Goal: Information Seeking & Learning: Find contact information

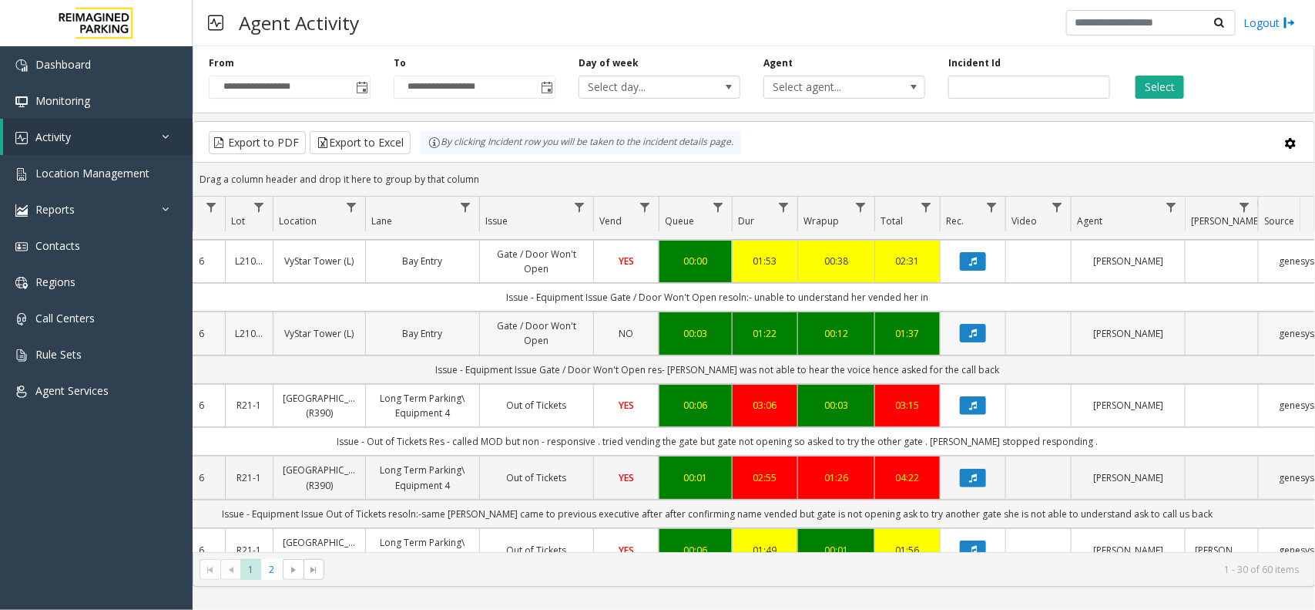
scroll to position [0, 195]
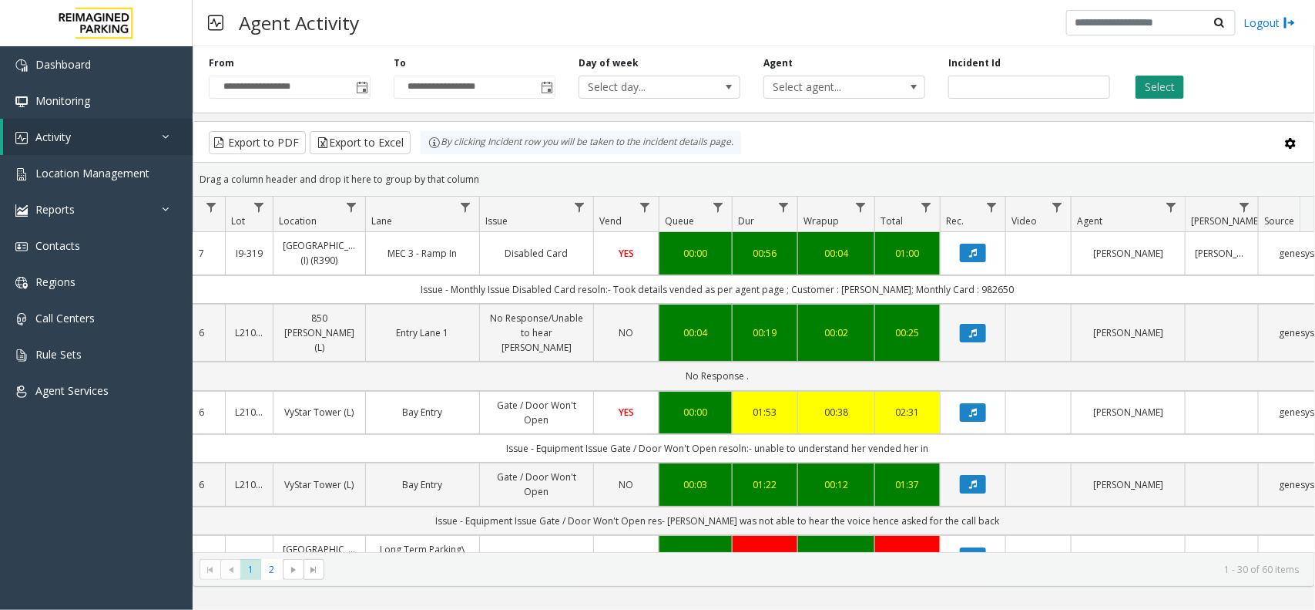
click at [1157, 76] on button "Select" at bounding box center [1160, 87] width 49 height 23
drag, startPoint x: 497, startPoint y: 181, endPoint x: 436, endPoint y: 152, distance: 67.6
click at [436, 152] on kendo-grid "Export to PDF Export to Excel By clicking Incident row you will be taken to the…" at bounding box center [754, 353] width 1123 height 465
click at [517, 178] on div "Drag a column header and drop it here to group by that column" at bounding box center [753, 179] width 1121 height 27
drag, startPoint x: 488, startPoint y: 174, endPoint x: 429, endPoint y: 156, distance: 61.2
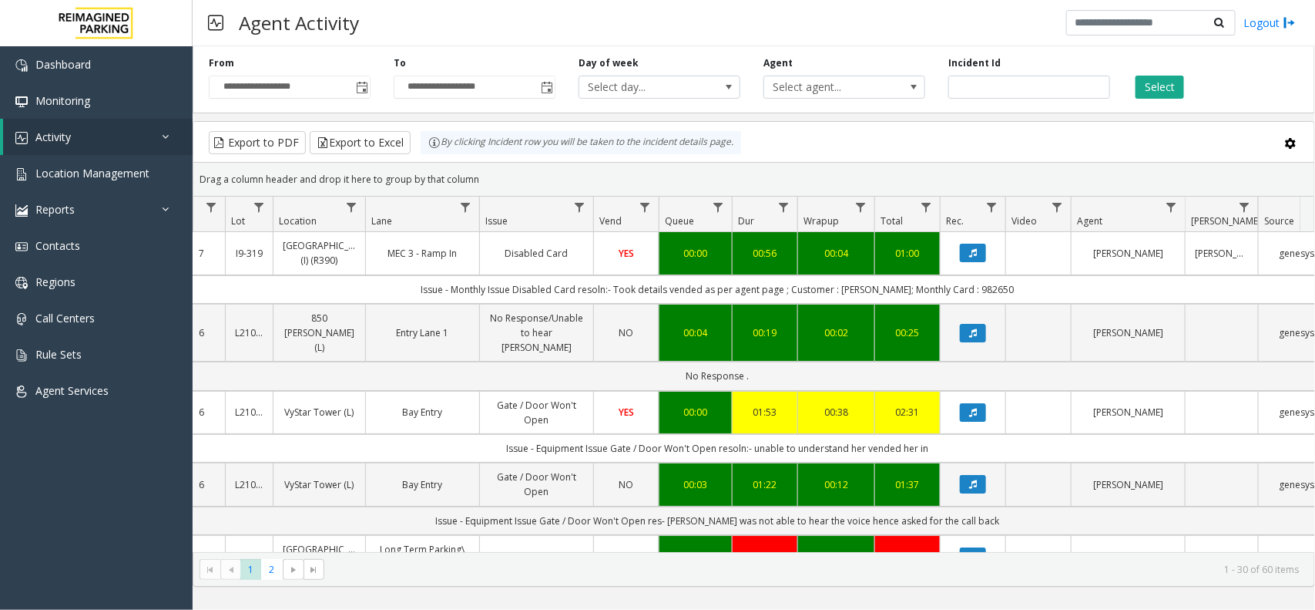
click at [435, 156] on kendo-grid "Export to PDF Export to Excel By clicking Incident row you will be taken to the…" at bounding box center [754, 353] width 1123 height 465
click at [492, 171] on div "Drag a column header and drop it here to group by that column" at bounding box center [753, 179] width 1121 height 27
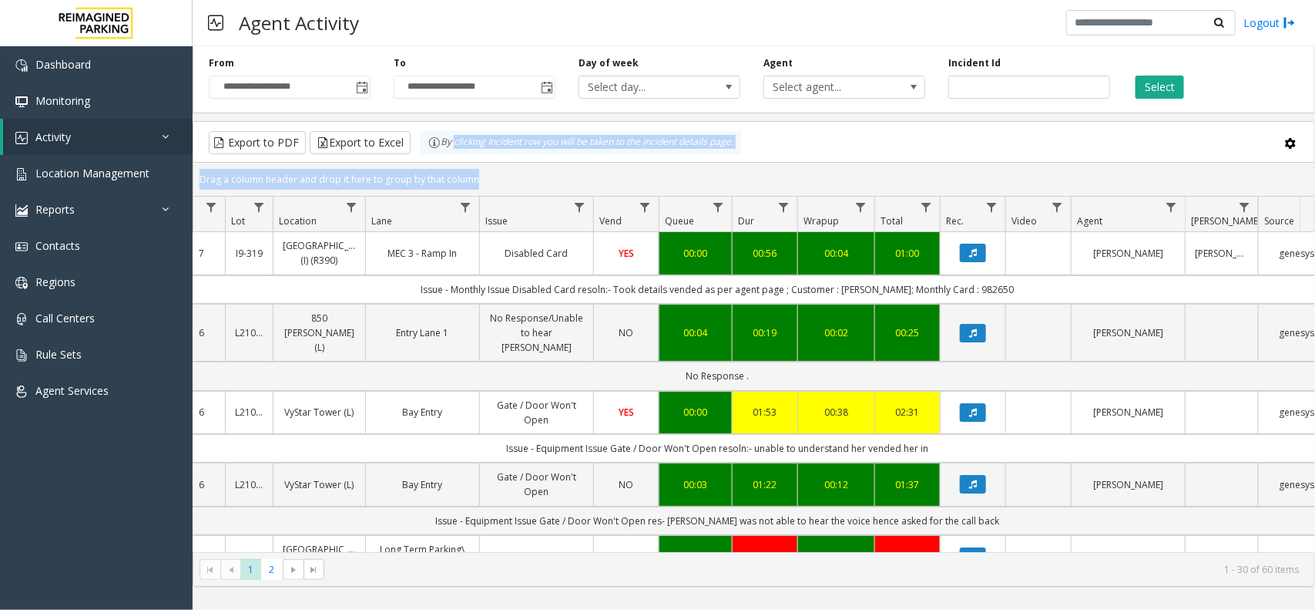
drag, startPoint x: 490, startPoint y: 173, endPoint x: 385, endPoint y: 129, distance: 113.9
click at [394, 132] on kendo-grid "Export to PDF Export to Excel By clicking Incident row you will be taken to the…" at bounding box center [754, 353] width 1123 height 465
click at [496, 170] on div "Drag a column header and drop it here to group by that column" at bounding box center [753, 179] width 1121 height 27
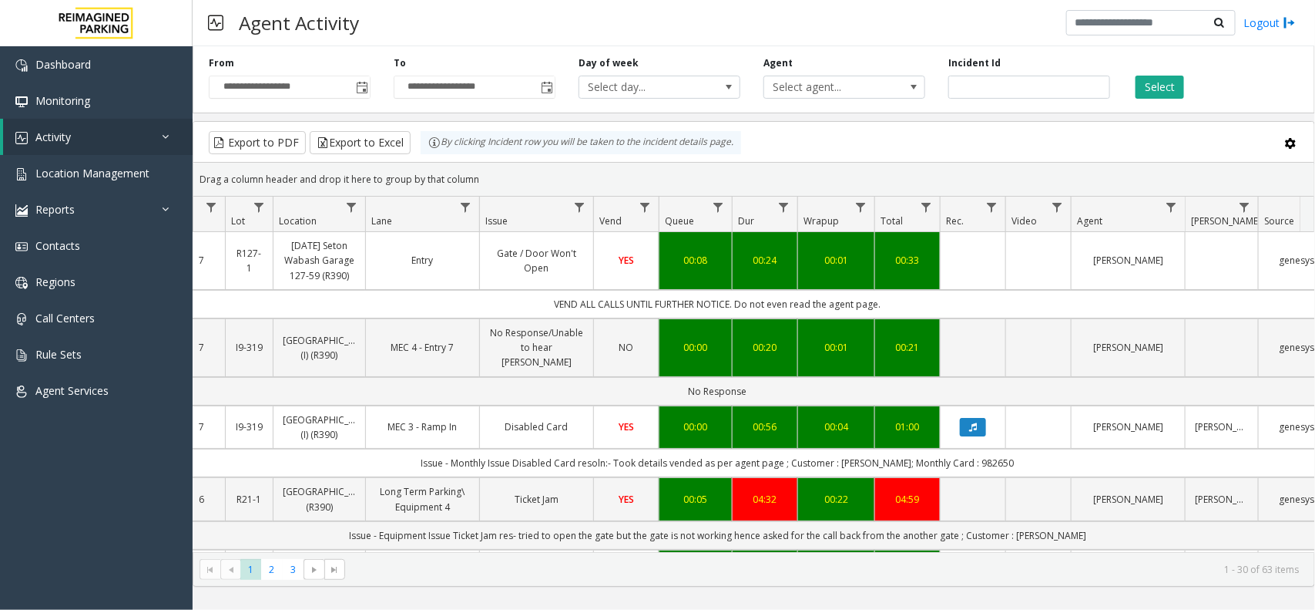
click at [1026, 156] on kendo-grid-toolbar "Export to PDF Export to Excel By clicking Incident row you will be taken to the…" at bounding box center [753, 142] width 1121 height 41
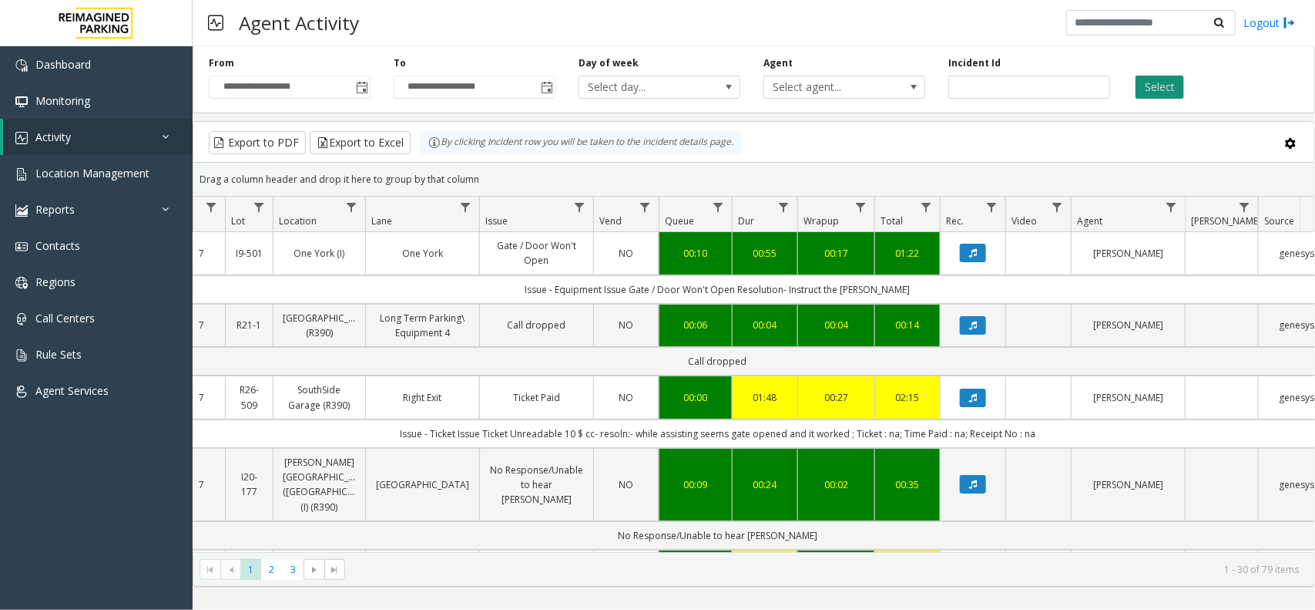
click at [1161, 92] on button "Select" at bounding box center [1160, 87] width 49 height 23
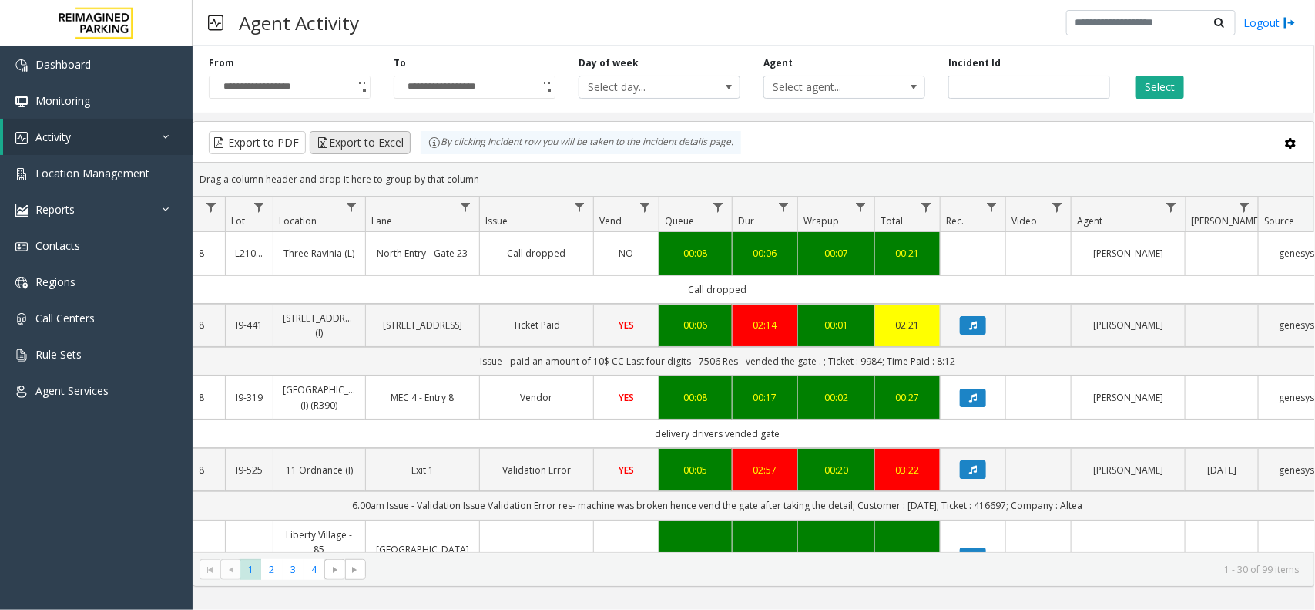
drag, startPoint x: 506, startPoint y: 182, endPoint x: 405, endPoint y: 136, distance: 111.7
click at [405, 136] on kendo-grid "Export to PDF Export to Excel By clicking Incident row you will be taken to the…" at bounding box center [754, 353] width 1123 height 465
click at [483, 164] on kendo-grid-group-panel "Drag a column header and drop it here to group by that column" at bounding box center [753, 180] width 1121 height 34
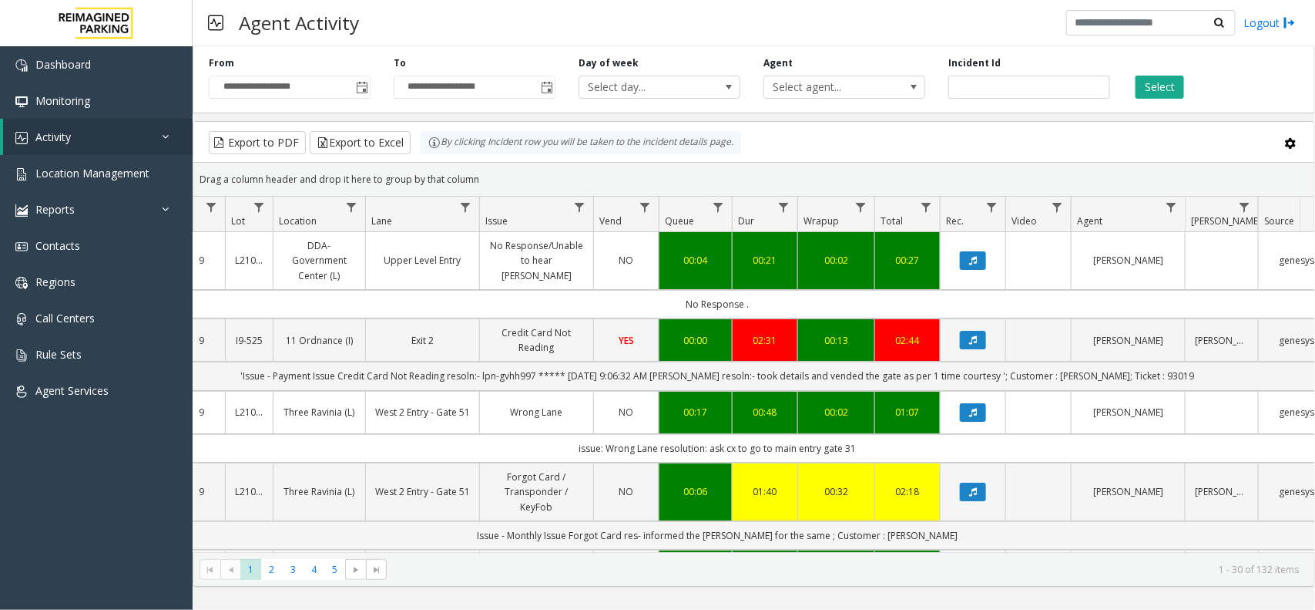
click at [855, 12] on div "Agent Activity Logout" at bounding box center [754, 23] width 1123 height 46
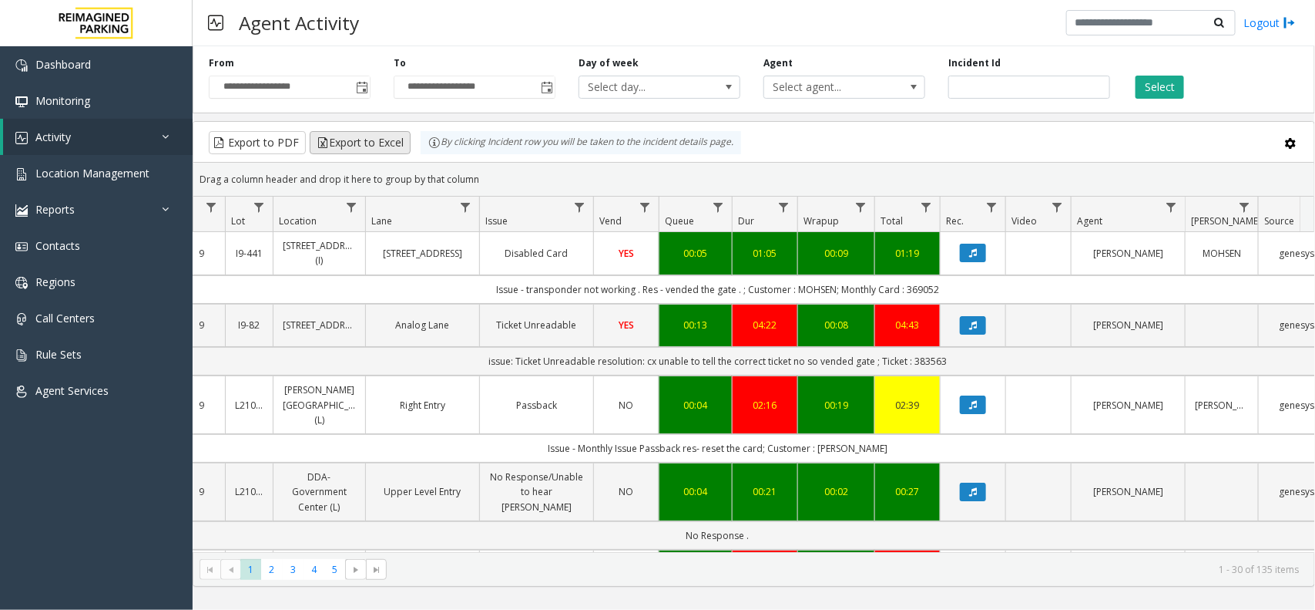
drag, startPoint x: 486, startPoint y: 183, endPoint x: 388, endPoint y: 136, distance: 108.9
click at [388, 136] on kendo-grid "Export to PDF Export to Excel By clicking Incident row you will be taken to the…" at bounding box center [754, 353] width 1123 height 465
click at [483, 181] on div "Drag a column header and drop it here to group by that column" at bounding box center [753, 179] width 1121 height 27
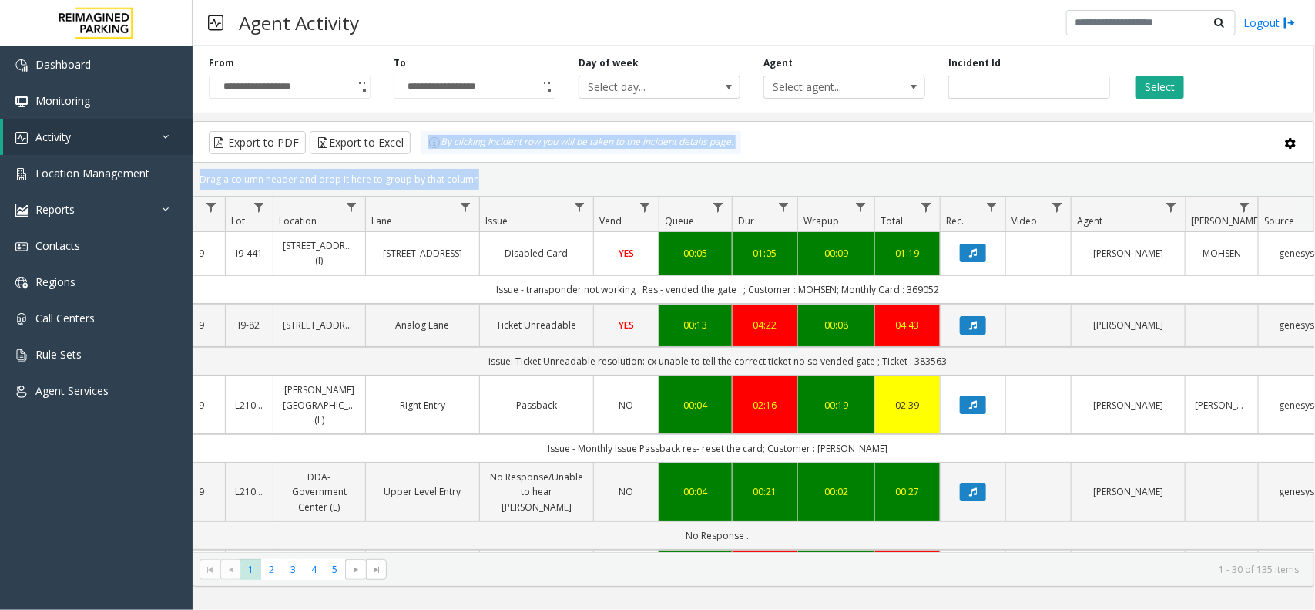
drag, startPoint x: 483, startPoint y: 181, endPoint x: 420, endPoint y: 146, distance: 72.1
click at [420, 146] on kendo-grid "Export to PDF Export to Excel By clicking Incident row you will be taken to the…" at bounding box center [754, 353] width 1123 height 465
click at [483, 177] on div "Drag a column header and drop it here to group by that column" at bounding box center [753, 179] width 1121 height 27
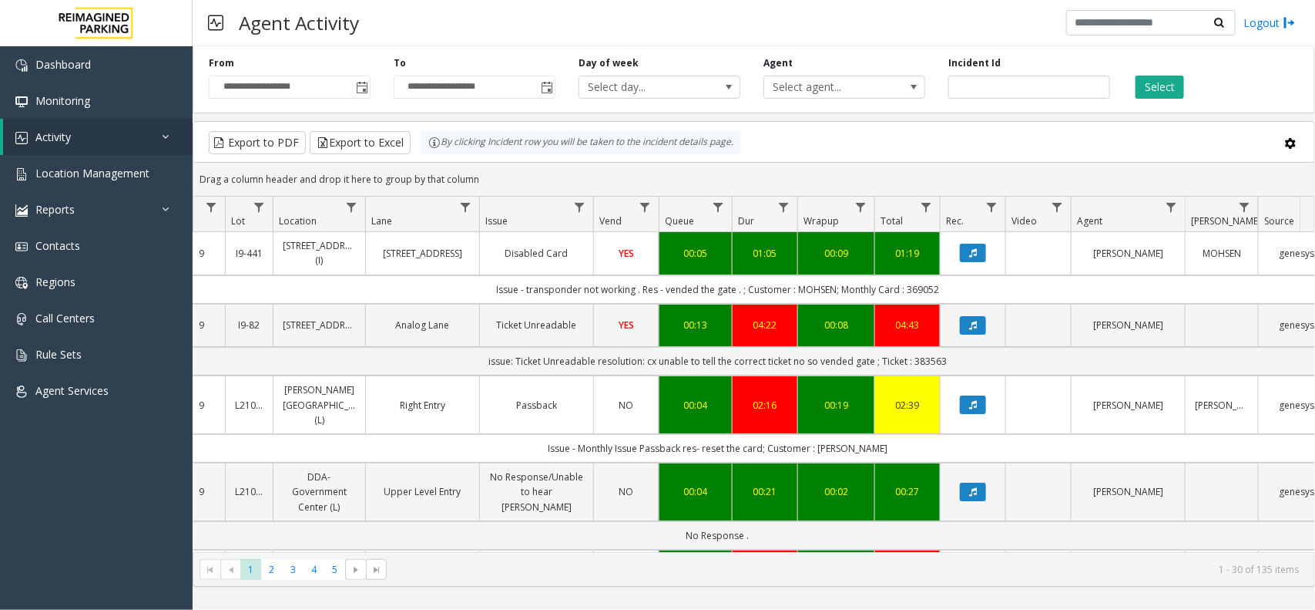
drag, startPoint x: 480, startPoint y: 180, endPoint x: 428, endPoint y: 160, distance: 55.4
click at [428, 160] on kendo-grid "Export to PDF Export to Excel By clicking Incident row you will be taken to the…" at bounding box center [754, 353] width 1123 height 465
click at [510, 179] on div "Drag a column header and drop it here to group by that column" at bounding box center [753, 179] width 1121 height 27
drag, startPoint x: 506, startPoint y: 182, endPoint x: 390, endPoint y: 149, distance: 120.3
click at [390, 149] on kendo-grid "Export to PDF Export to Excel By clicking Incident row you will be taken to the…" at bounding box center [754, 353] width 1123 height 465
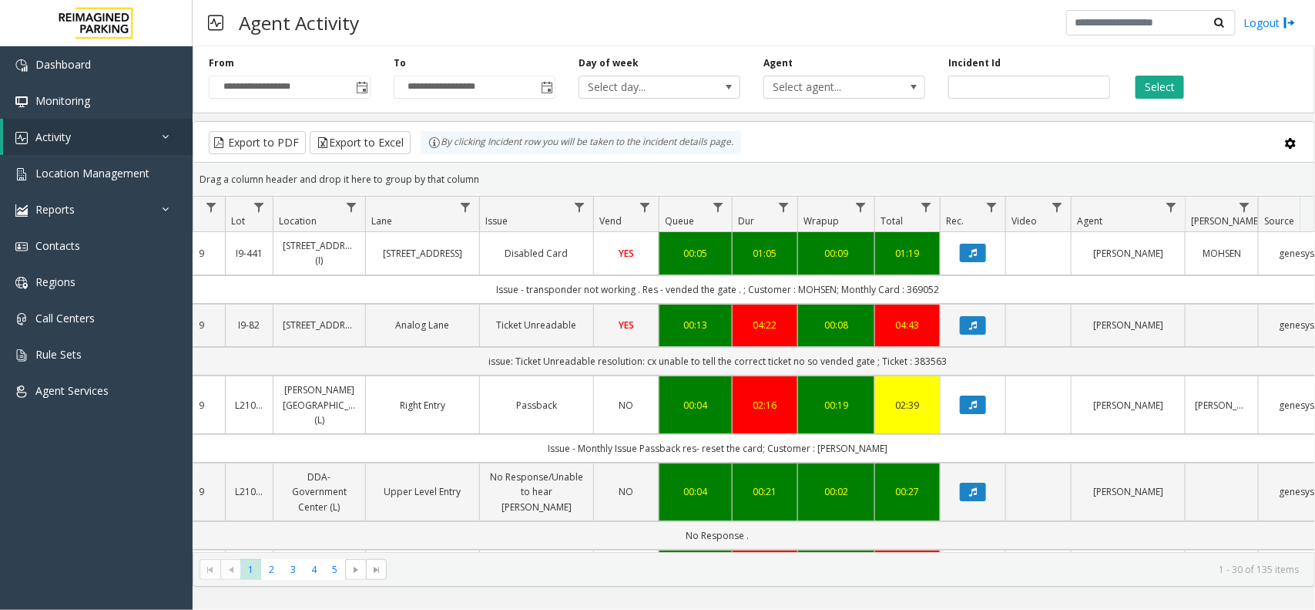
click at [507, 172] on div "Drag a column header and drop it here to group by that column" at bounding box center [753, 179] width 1121 height 27
drag, startPoint x: 958, startPoint y: 357, endPoint x: 476, endPoint y: 368, distance: 481.8
click at [476, 368] on td "issue: Ticket Unreadable resolution: cx unable to tell the correct ticket no so…" at bounding box center [717, 361] width 1389 height 29
click at [463, 368] on td "issue: Ticket Unreadable resolution: cx unable to tell the correct ticket no so…" at bounding box center [717, 361] width 1389 height 29
drag, startPoint x: 980, startPoint y: 365, endPoint x: 465, endPoint y: 383, distance: 515.9
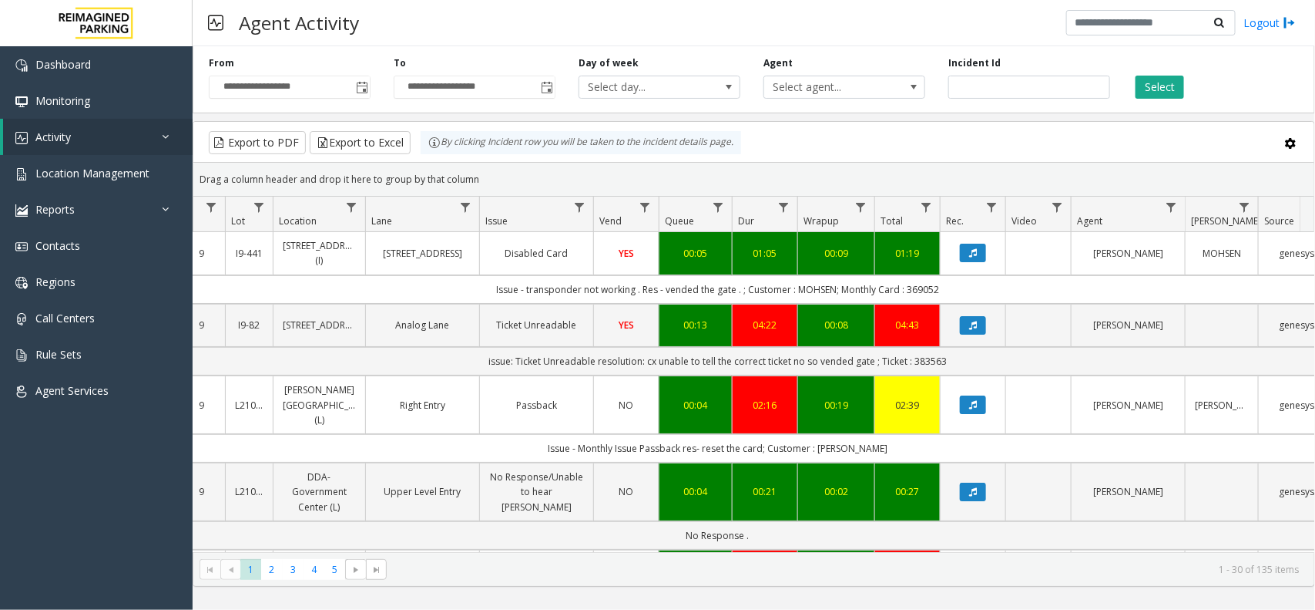
click at [462, 361] on td "issue: Ticket Unreadable resolution: cx unable to tell the correct ticket no so…" at bounding box center [717, 361] width 1389 height 29
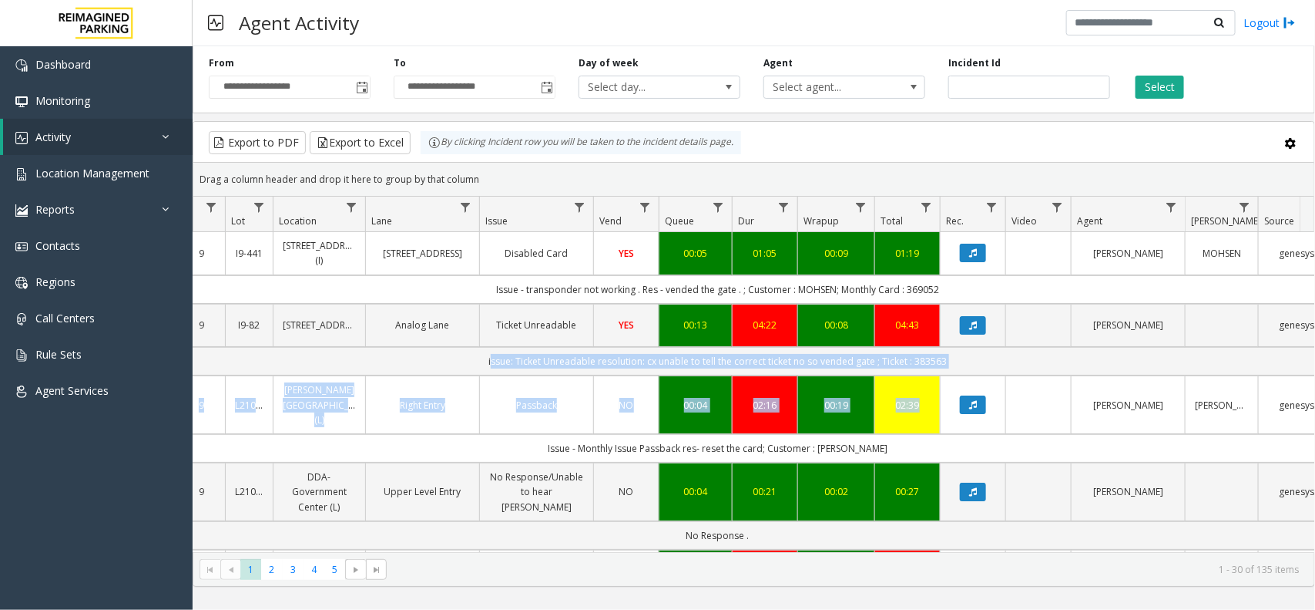
drag, startPoint x: 462, startPoint y: 361, endPoint x: 1002, endPoint y: 383, distance: 539.9
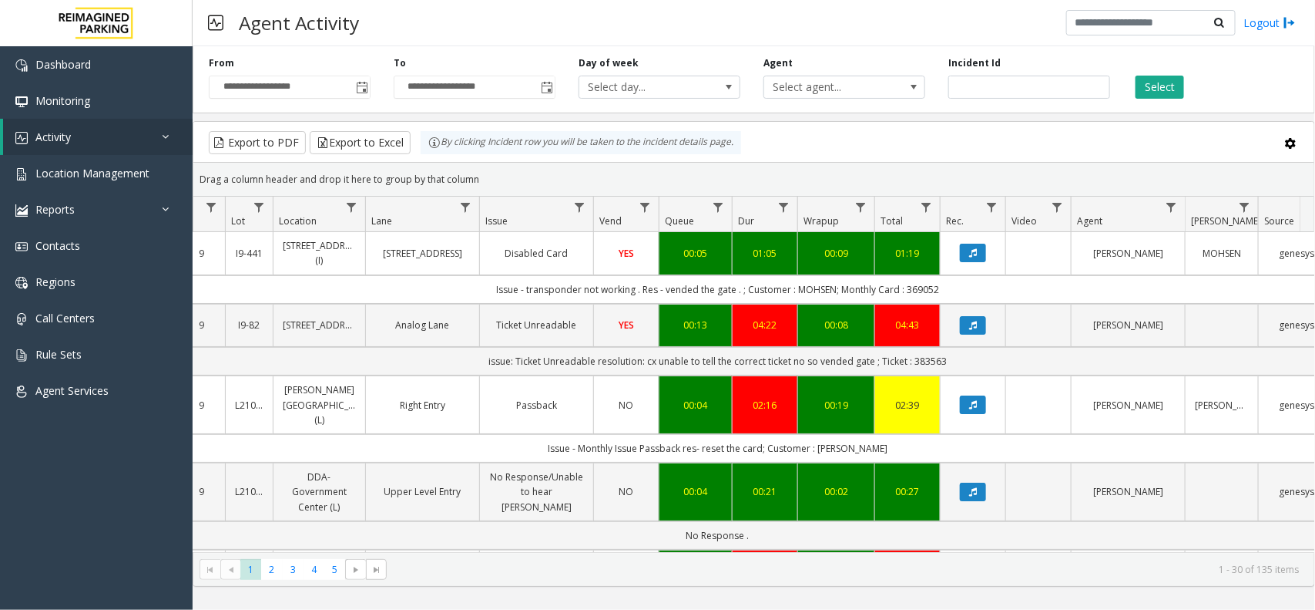
click at [1002, 378] on td "Data table" at bounding box center [973, 404] width 66 height 59
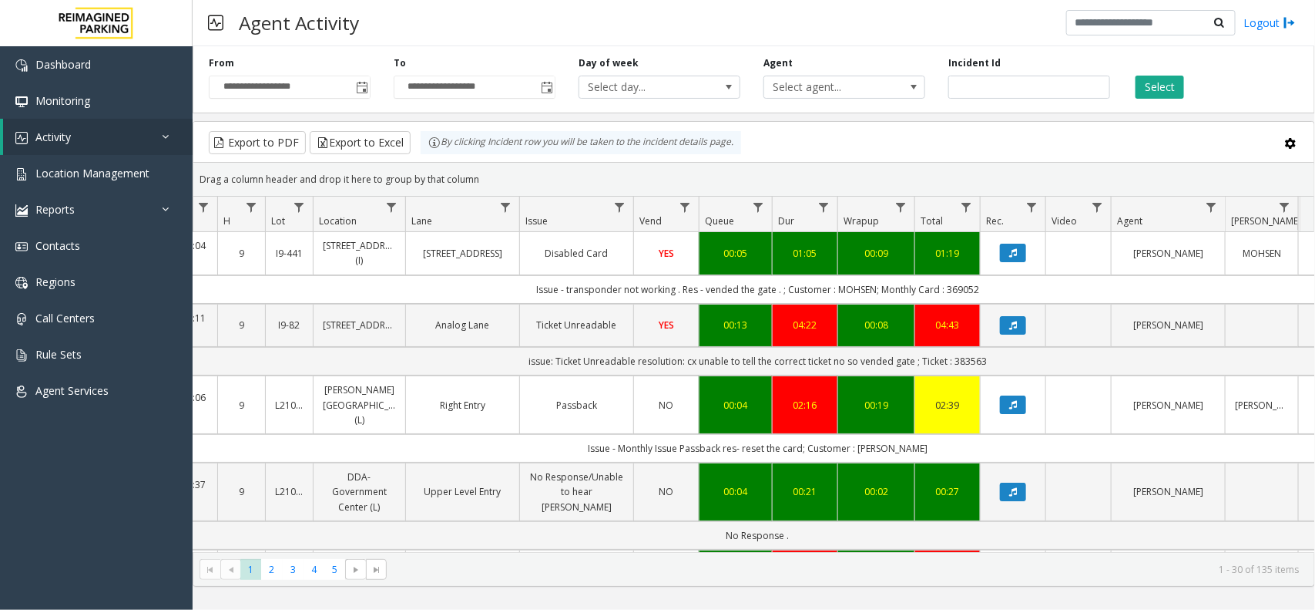
scroll to position [0, 151]
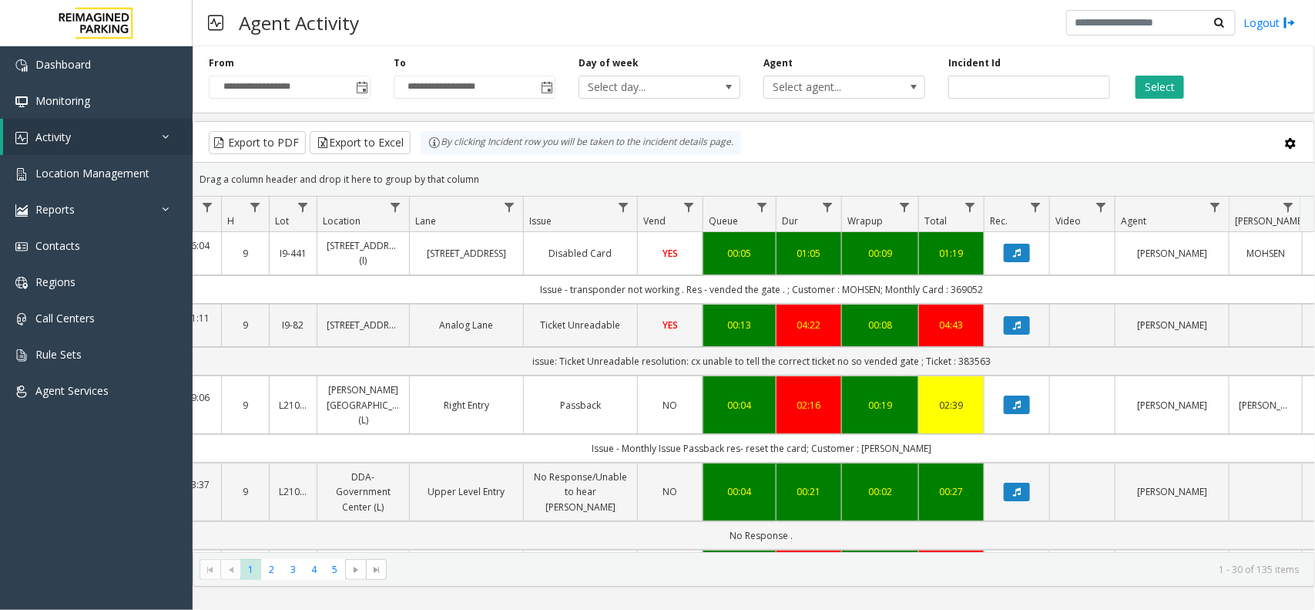
drag, startPoint x: 1013, startPoint y: 294, endPoint x: 549, endPoint y: 291, distance: 463.9
click at [549, 291] on td "Issue - transponder not working . Res - vended the gate . ; Customer : MOHSEN; …" at bounding box center [761, 289] width 1389 height 29
click at [519, 290] on td "Issue - transponder not working . Res - vended the gate . ; Customer : MOHSEN; …" at bounding box center [761, 289] width 1389 height 29
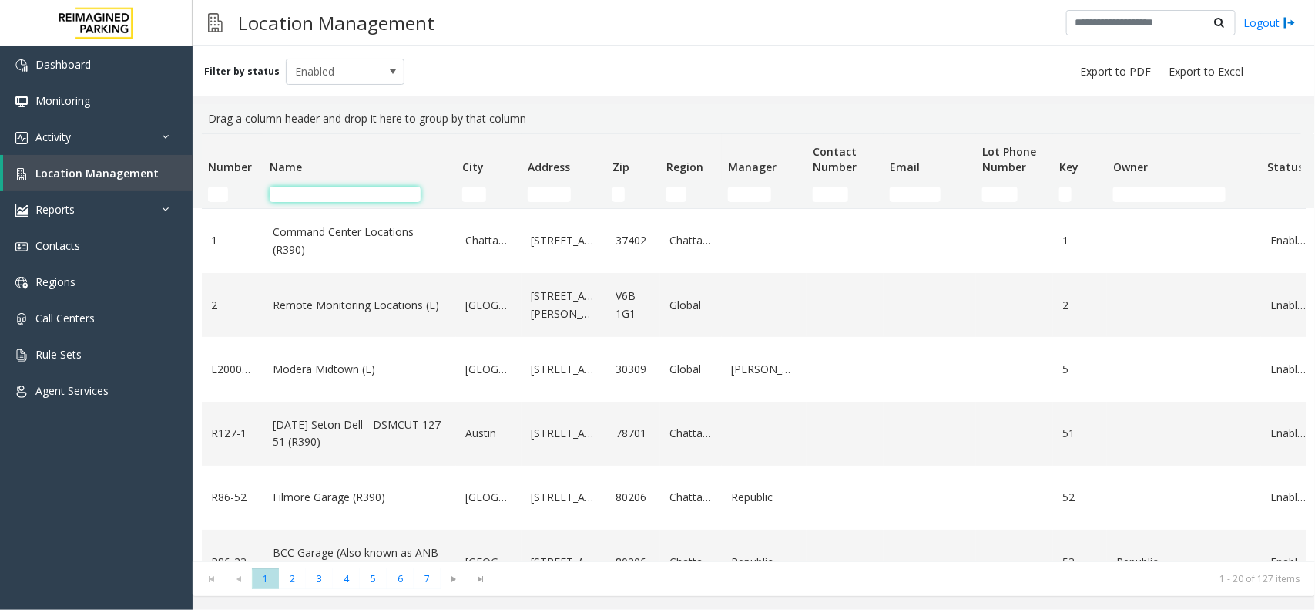
click at [326, 189] on input "Name Filter" at bounding box center [345, 193] width 151 height 15
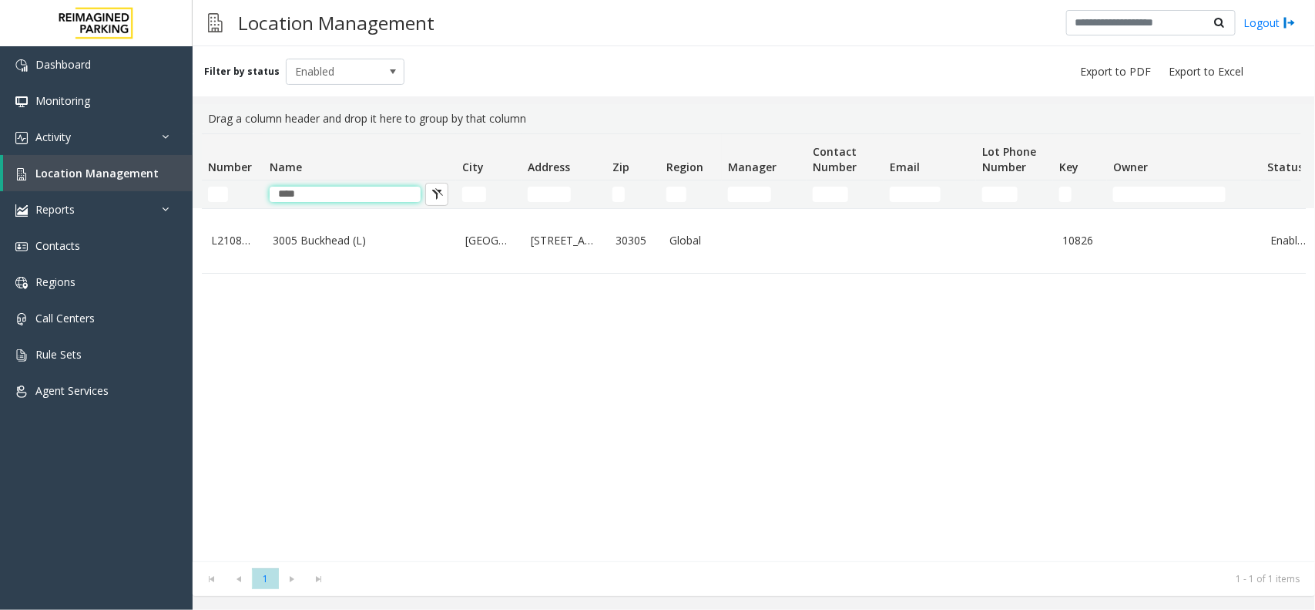
type input "****"
click at [363, 307] on div "L21082601 [GEOGRAPHIC_DATA][STREET_ADDRESS] Global 10826 Enabled [DATE] 08:51:1…" at bounding box center [754, 384] width 1104 height 353
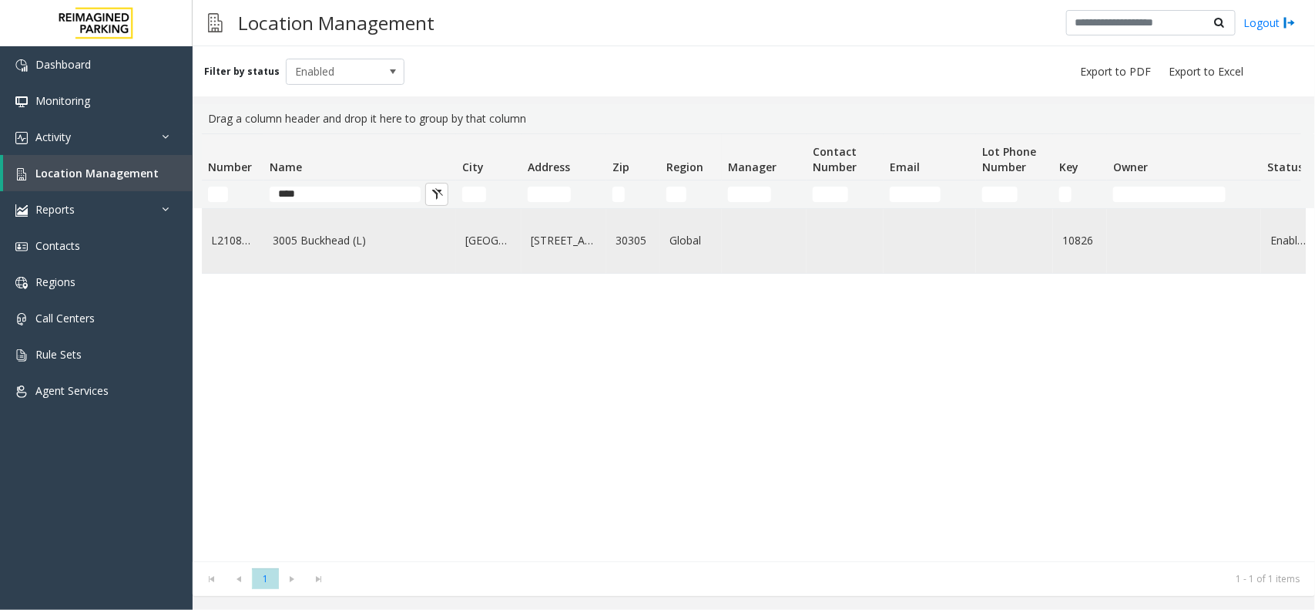
click at [380, 273] on td "3005 Buckhead (L)" at bounding box center [360, 241] width 193 height 64
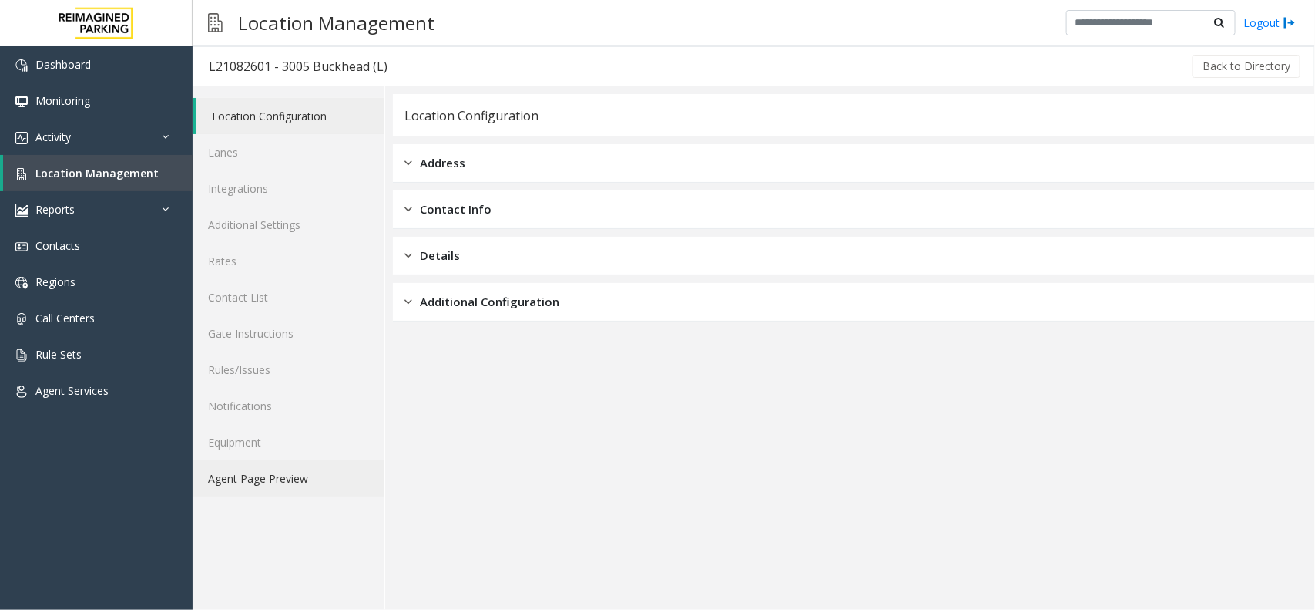
click at [291, 494] on link "Agent Page Preview" at bounding box center [289, 478] width 192 height 36
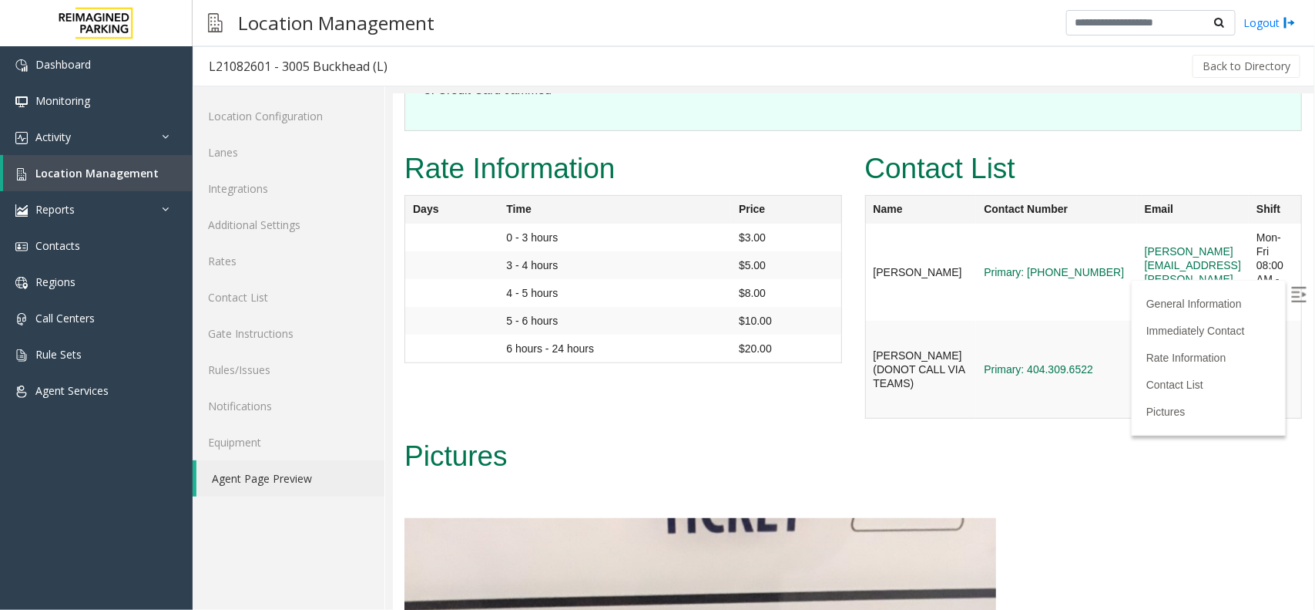
scroll to position [2590, 0]
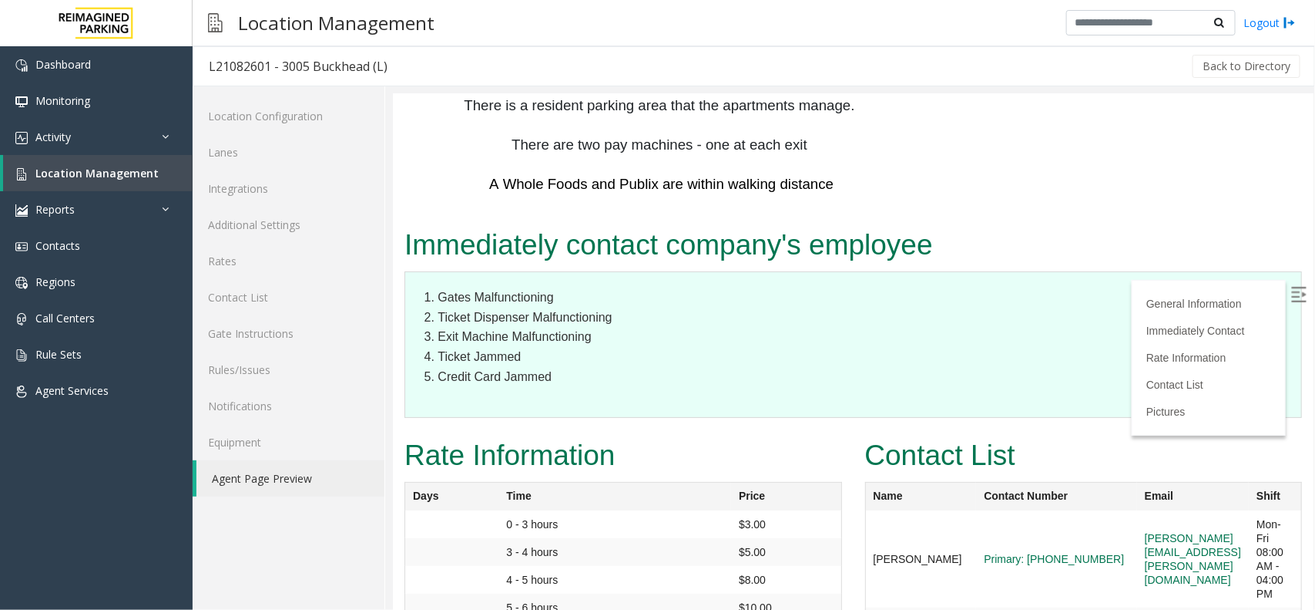
click at [1294, 292] on label at bounding box center [1300, 295] width 23 height 23
click at [1238, 435] on h2 "Contact List" at bounding box center [1084, 455] width 438 height 40
drag, startPoint x: 1234, startPoint y: 328, endPoint x: 1049, endPoint y: 340, distance: 185.3
click at [1137, 509] on td "aldo.gaither@reimaginedparking.com" at bounding box center [1193, 557] width 112 height 97
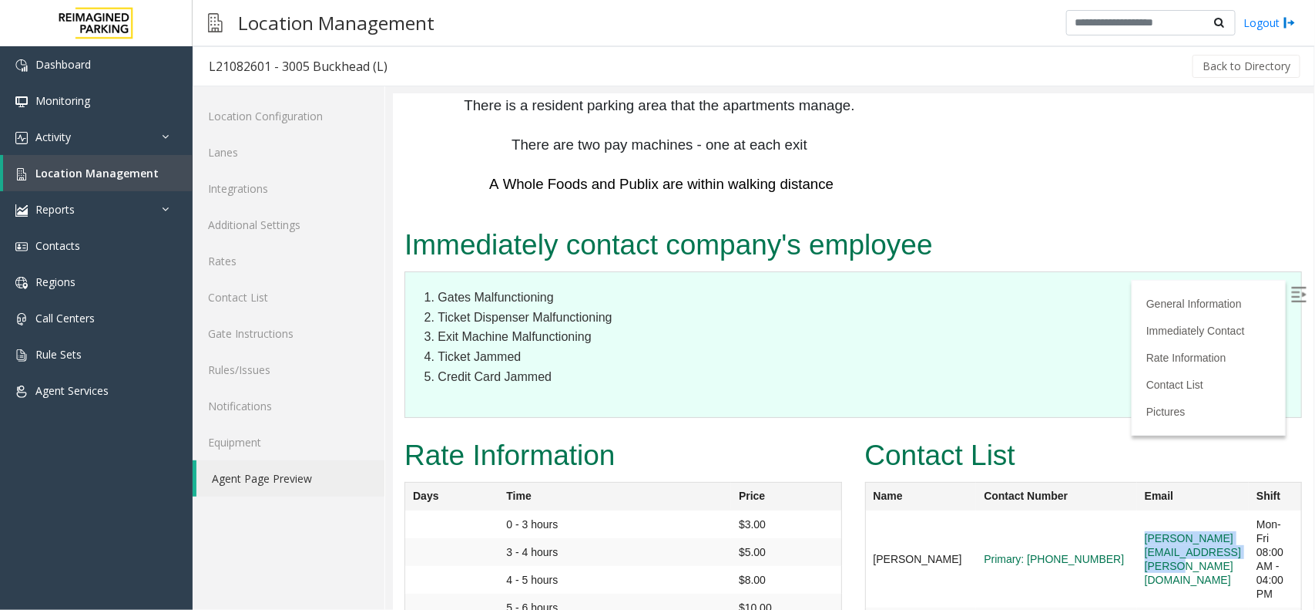
copy link "aldo.gaither@reimaginedparking.com"
copy tr "ethan.strickland@reimaginedparking.com"
drag, startPoint x: 1250, startPoint y: 426, endPoint x: 1034, endPoint y: 410, distance: 216.4
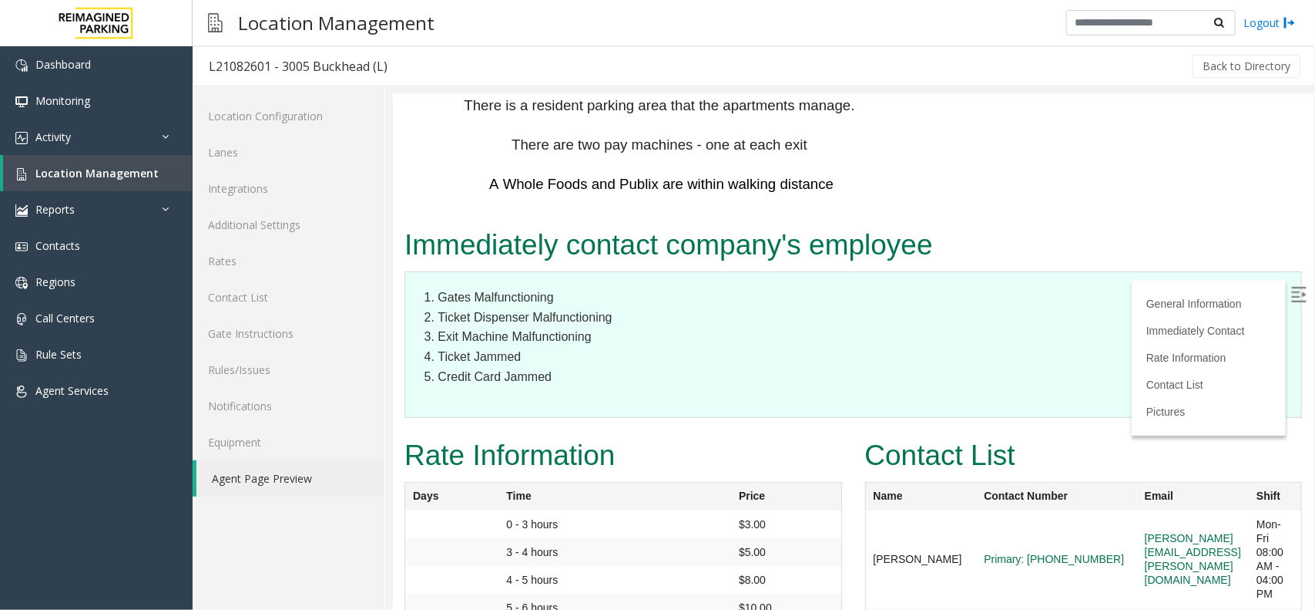
copy td "Aldo Gaither"
drag, startPoint x: 899, startPoint y: 334, endPoint x: 859, endPoint y: 317, distance: 43.8
click at [865, 509] on td "Aldo Gaither" at bounding box center [920, 557] width 111 height 97
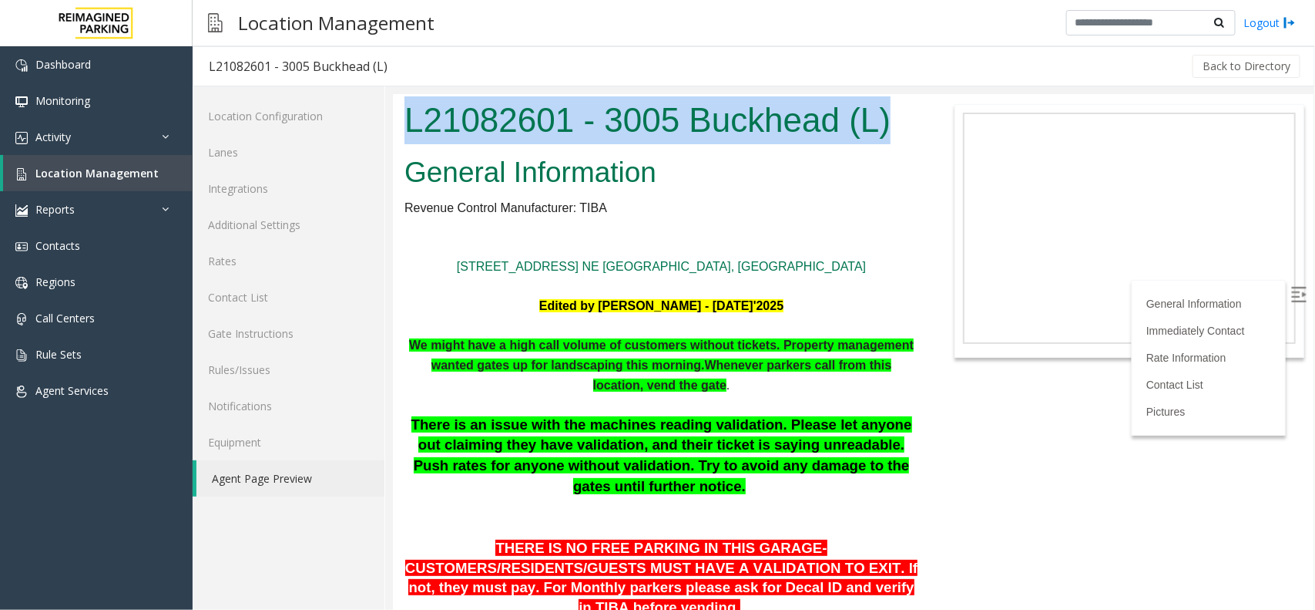
scroll to position [0, 0]
copy h1 "L21082601 - 3005 Buckhead (L)"
drag, startPoint x: 902, startPoint y: 119, endPoint x: 337, endPoint y: 120, distance: 564.9
click at [392, 120] on html "L21082601 - 3005 Buckhead (L) General Information Revenue Control Manufacturer:…" at bounding box center [852, 351] width 921 height 516
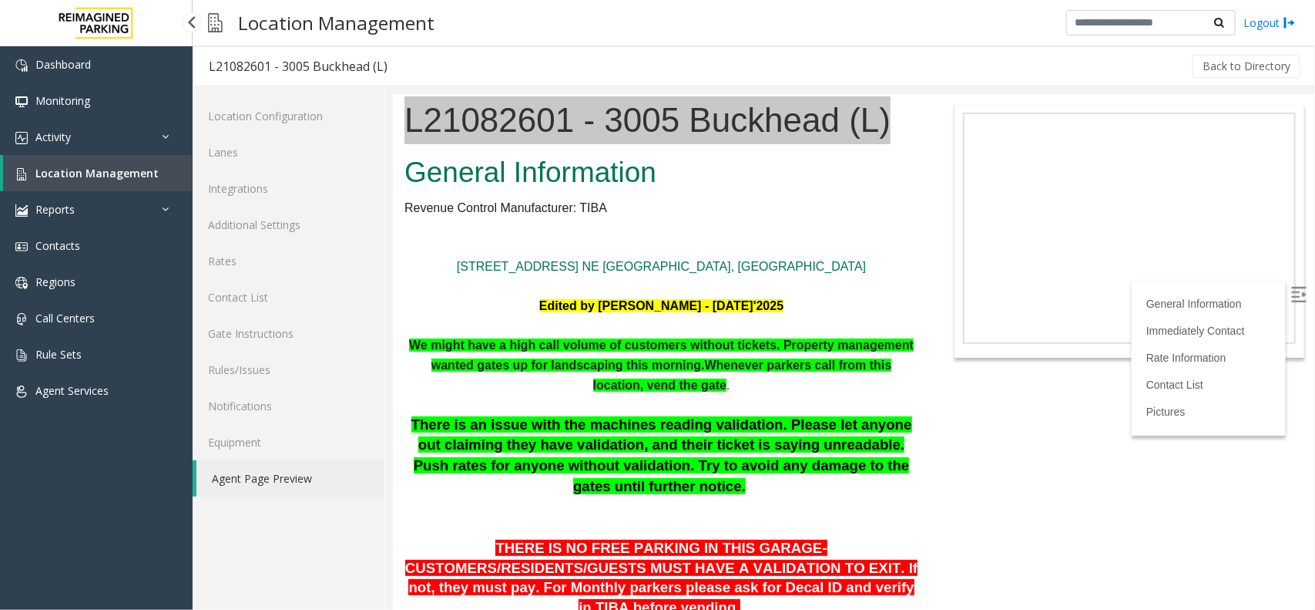
click at [133, 163] on link "Location Management" at bounding box center [98, 173] width 190 height 36
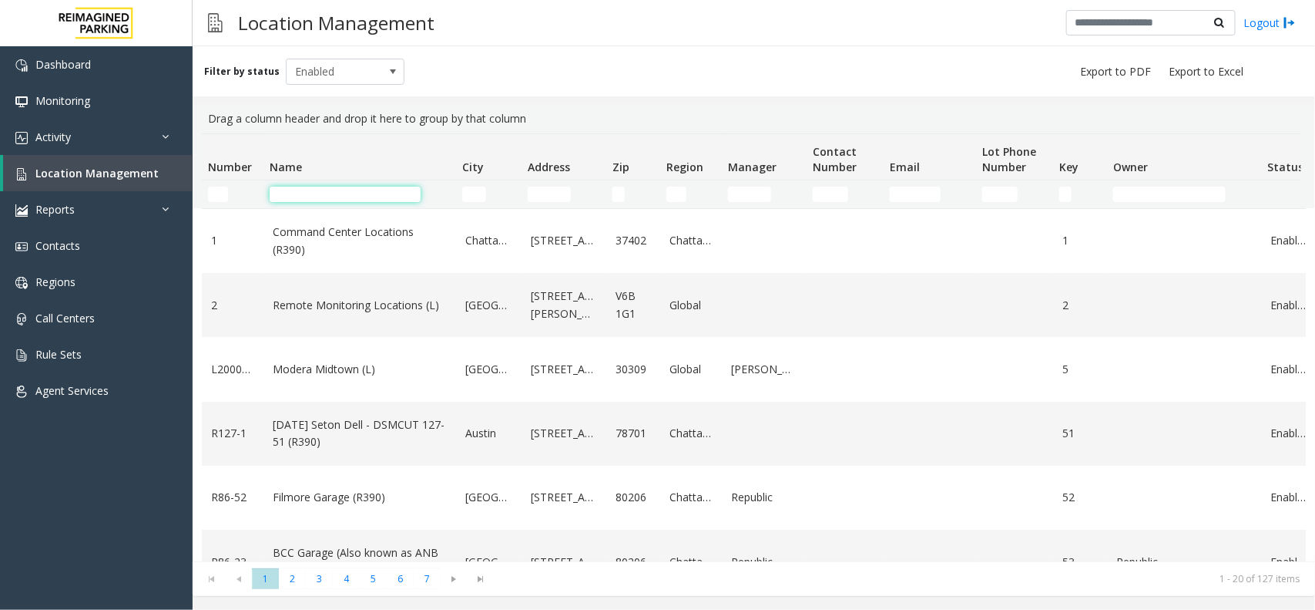
click at [381, 190] on input "Name Filter" at bounding box center [345, 193] width 151 height 15
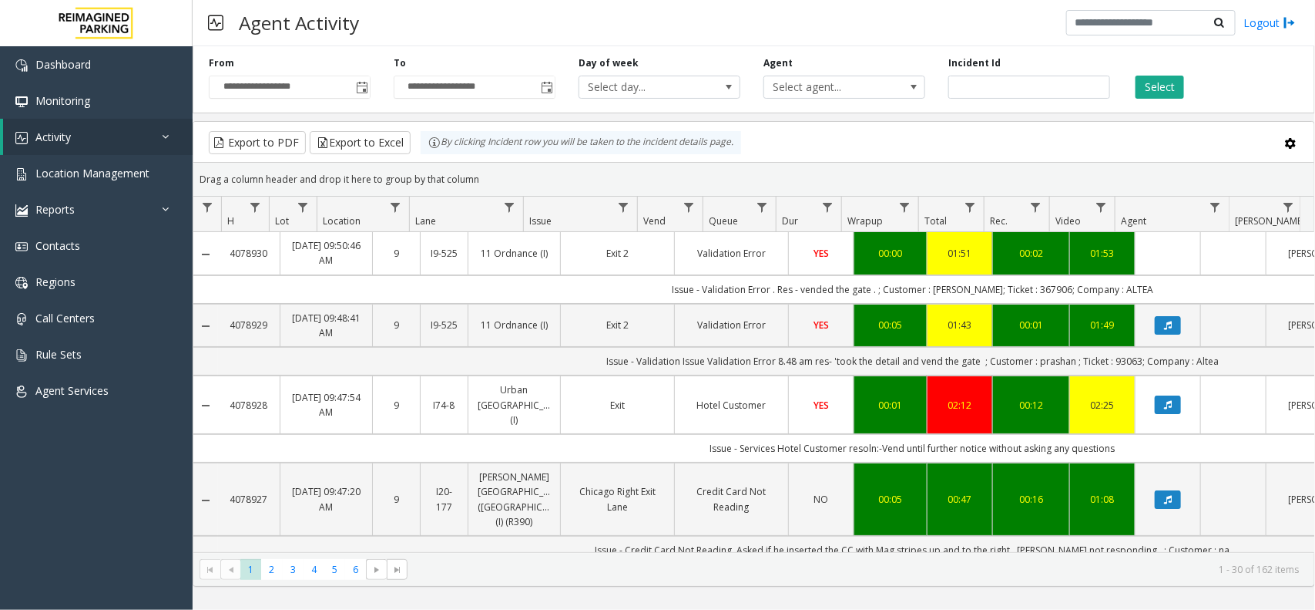
scroll to position [0, 151]
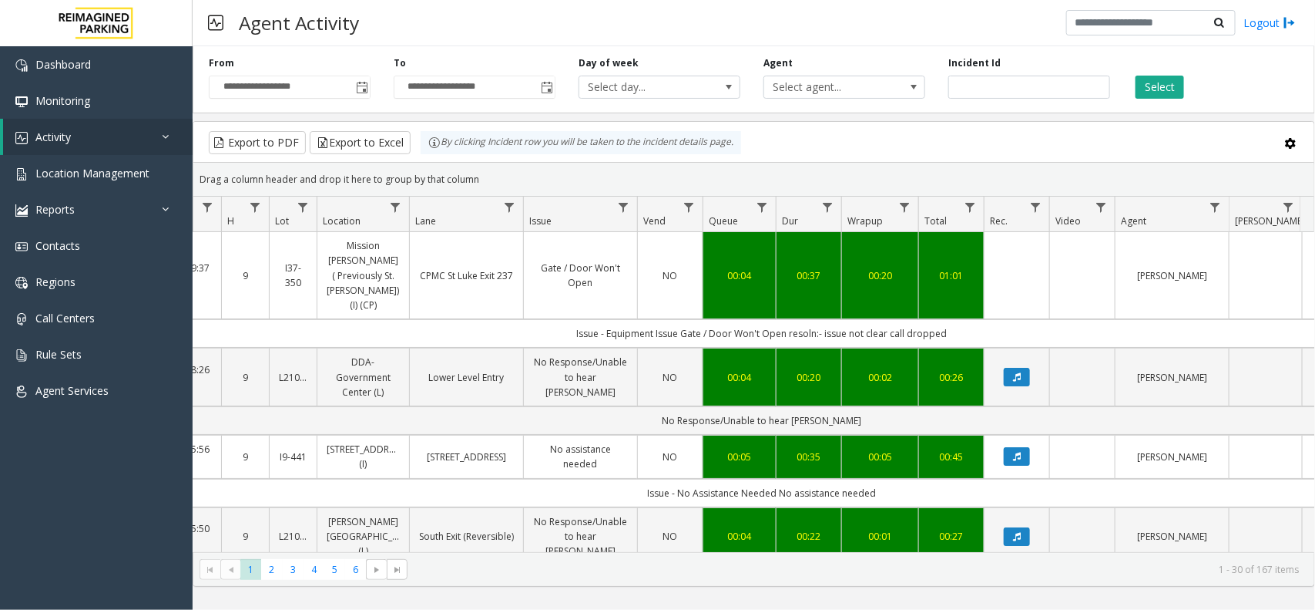
drag, startPoint x: 506, startPoint y: 170, endPoint x: 433, endPoint y: 154, distance: 75.0
click at [433, 154] on kendo-grid "Export to PDF Export to Excel By clicking Incident row you will be taken to the…" at bounding box center [754, 353] width 1123 height 465
click at [515, 175] on div "Drag a column header and drop it here to group by that column" at bounding box center [753, 179] width 1121 height 27
drag, startPoint x: 495, startPoint y: 176, endPoint x: 497, endPoint y: 186, distance: 10.3
click at [422, 159] on kendo-grid "Export to PDF Export to Excel By clicking Incident row you will be taken to the…" at bounding box center [754, 353] width 1123 height 465
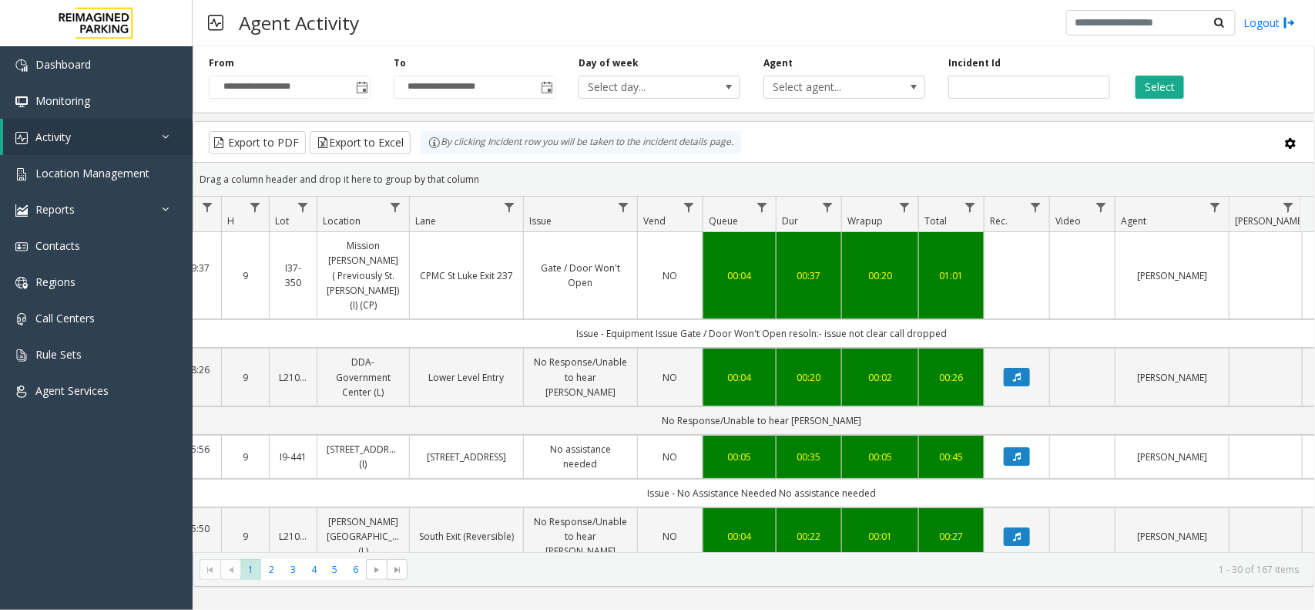
click at [523, 191] on div "Drag a column header and drop it here to group by that column" at bounding box center [753, 179] width 1121 height 27
drag, startPoint x: 476, startPoint y: 170, endPoint x: 448, endPoint y: 160, distance: 30.0
click at [448, 160] on kendo-grid "Export to PDF Export to Excel By clicking Incident row you will be taken to the…" at bounding box center [754, 353] width 1123 height 465
click at [509, 189] on div "Drag a column header and drop it here to group by that column" at bounding box center [753, 179] width 1121 height 27
drag, startPoint x: 492, startPoint y: 182, endPoint x: 401, endPoint y: 152, distance: 95.8
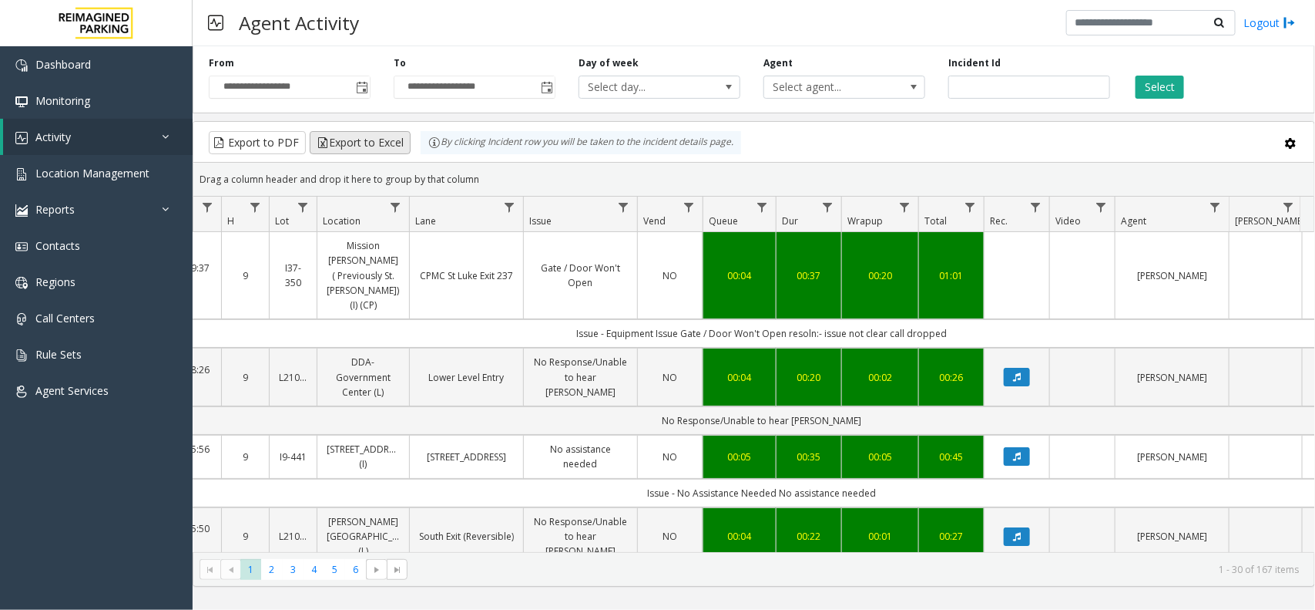
click at [401, 152] on kendo-grid "Export to PDF Export to Excel By clicking Incident row you will be taken to the…" at bounding box center [754, 353] width 1123 height 465
click at [478, 172] on div "Drag a column header and drop it here to group by that column" at bounding box center [753, 179] width 1121 height 27
drag, startPoint x: 491, startPoint y: 179, endPoint x: 390, endPoint y: 151, distance: 104.7
click at [390, 151] on kendo-grid "Export to PDF Export to Excel By clicking Incident row you will be taken to the…" at bounding box center [754, 353] width 1123 height 465
click at [510, 179] on div "Drag a column header and drop it here to group by that column" at bounding box center [753, 179] width 1121 height 27
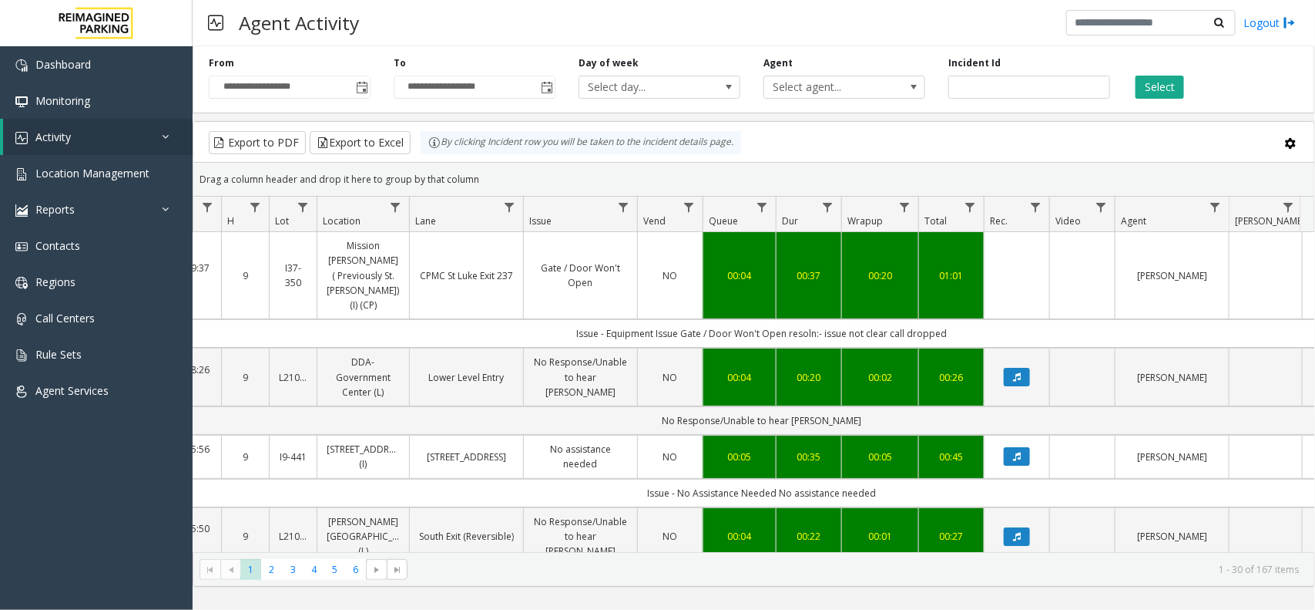
drag, startPoint x: 482, startPoint y: 176, endPoint x: 391, endPoint y: 156, distance: 93.1
click at [391, 156] on kendo-grid "Export to PDF Export to Excel By clicking Incident row you will be taken to the…" at bounding box center [754, 353] width 1123 height 465
click at [506, 187] on div "Drag a column header and drop it here to group by that column" at bounding box center [753, 179] width 1121 height 27
drag, startPoint x: 476, startPoint y: 178, endPoint x: 402, endPoint y: 158, distance: 77.4
click at [402, 158] on kendo-grid "Export to PDF Export to Excel By clicking Incident row you will be taken to the…" at bounding box center [754, 353] width 1123 height 465
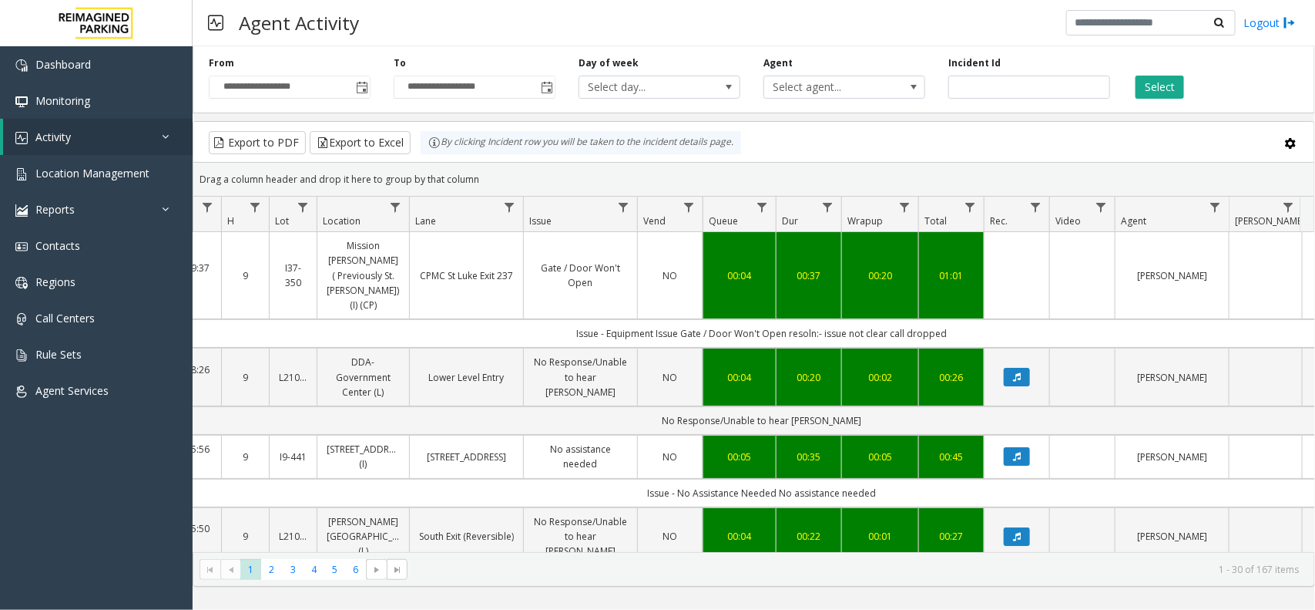
click at [501, 166] on div "Drag a column header and drop it here to group by that column" at bounding box center [753, 179] width 1121 height 27
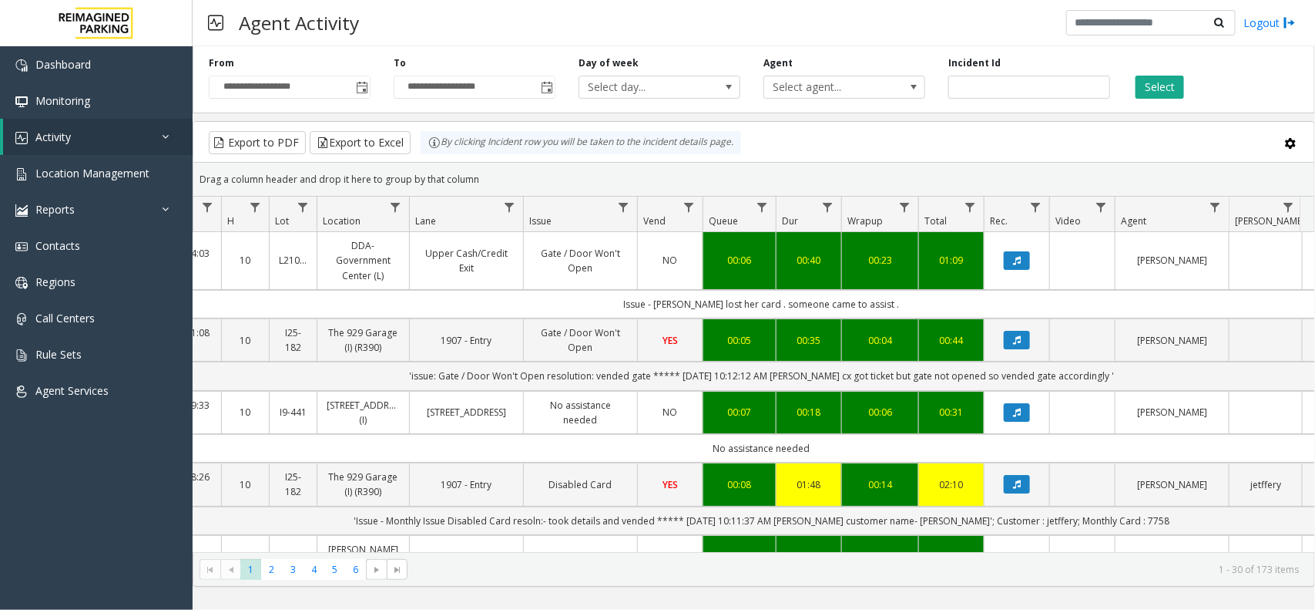
click at [837, 28] on div "Agent Activity Logout" at bounding box center [754, 23] width 1123 height 46
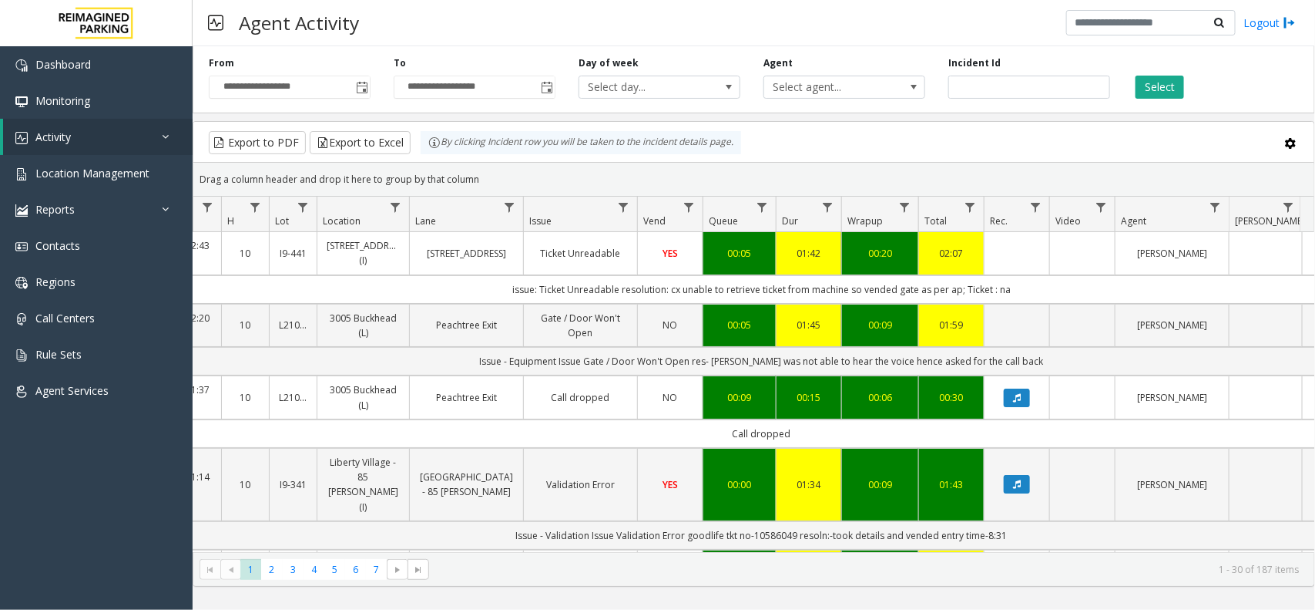
drag, startPoint x: 1038, startPoint y: 284, endPoint x: 490, endPoint y: 281, distance: 547.9
click at [490, 281] on td "issue: Ticket Unreadable resolution: cx unable to retrieve ticket from machine …" at bounding box center [761, 289] width 1389 height 29
drag, startPoint x: 486, startPoint y: 283, endPoint x: 1058, endPoint y: 284, distance: 572.6
click at [1058, 284] on td "issue: Ticket Unreadable resolution: cx unable to retrieve ticket from machine …" at bounding box center [761, 289] width 1389 height 29
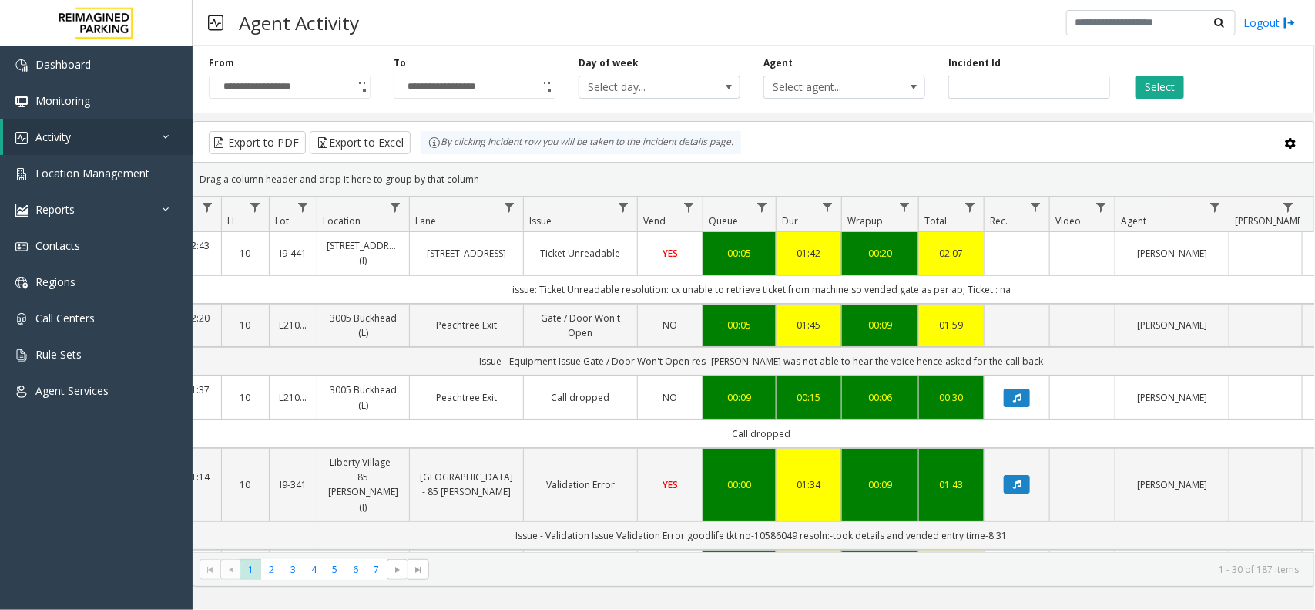
click at [1058, 284] on td "issue: Ticket Unreadable resolution: cx unable to retrieve ticket from machine …" at bounding box center [761, 289] width 1389 height 29
drag, startPoint x: 1058, startPoint y: 284, endPoint x: 521, endPoint y: 290, distance: 537.2
click at [521, 290] on td "issue: Ticket Unreadable resolution: cx unable to retrieve ticket from machine …" at bounding box center [761, 289] width 1389 height 29
click at [506, 291] on td "issue: Ticket Unreadable resolution: cx unable to retrieve ticket from machine …" at bounding box center [761, 289] width 1389 height 29
drag, startPoint x: 479, startPoint y: 291, endPoint x: 961, endPoint y: 313, distance: 482.2
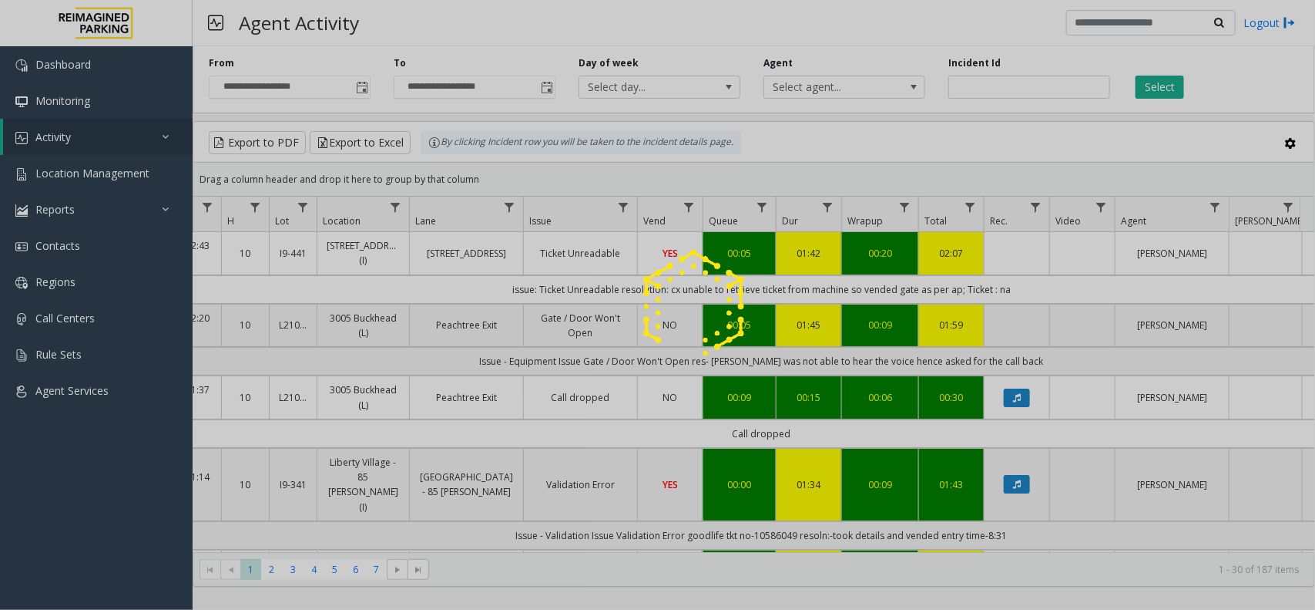
click at [1039, 295] on div at bounding box center [657, 305] width 1315 height 610
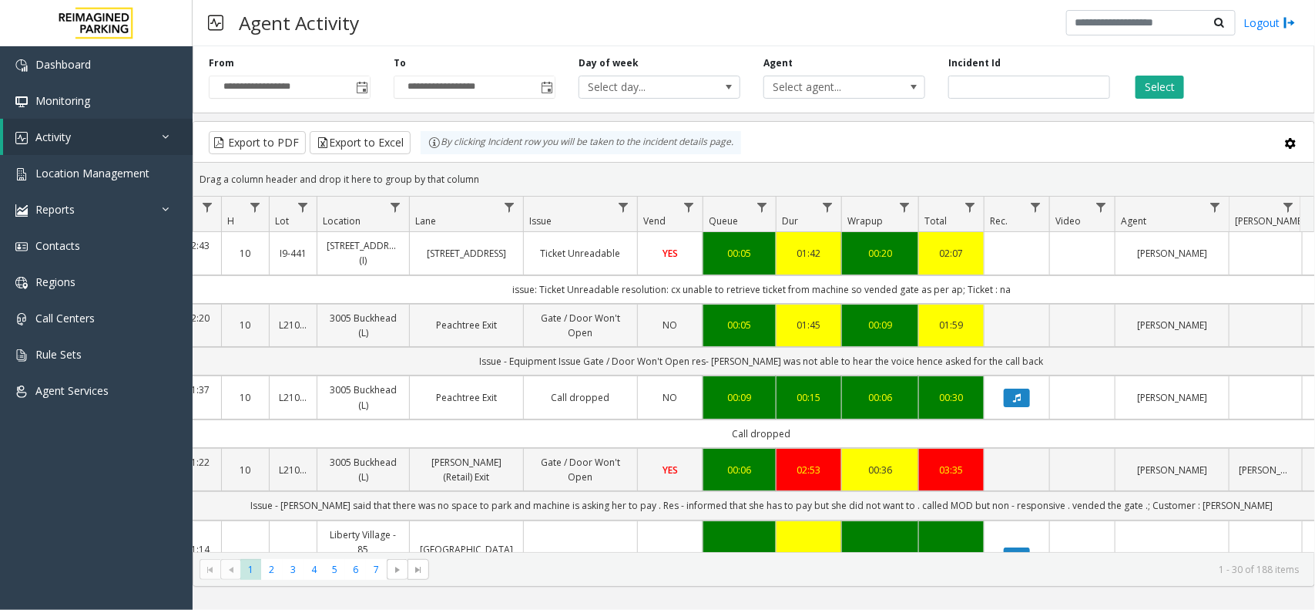
drag, startPoint x: 1054, startPoint y: 286, endPoint x: 519, endPoint y: 306, distance: 536.0
click at [519, 294] on td "issue: Ticket Unreadable resolution: cx unable to retrieve ticket from machine …" at bounding box center [761, 289] width 1389 height 29
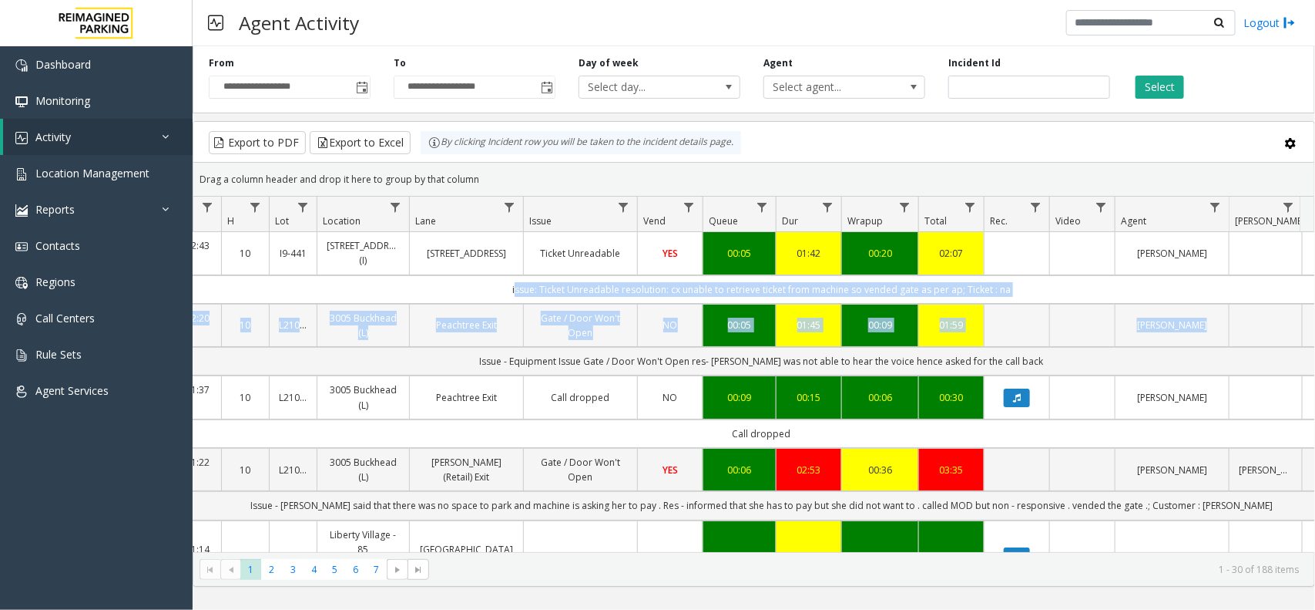
scroll to position [0, 259]
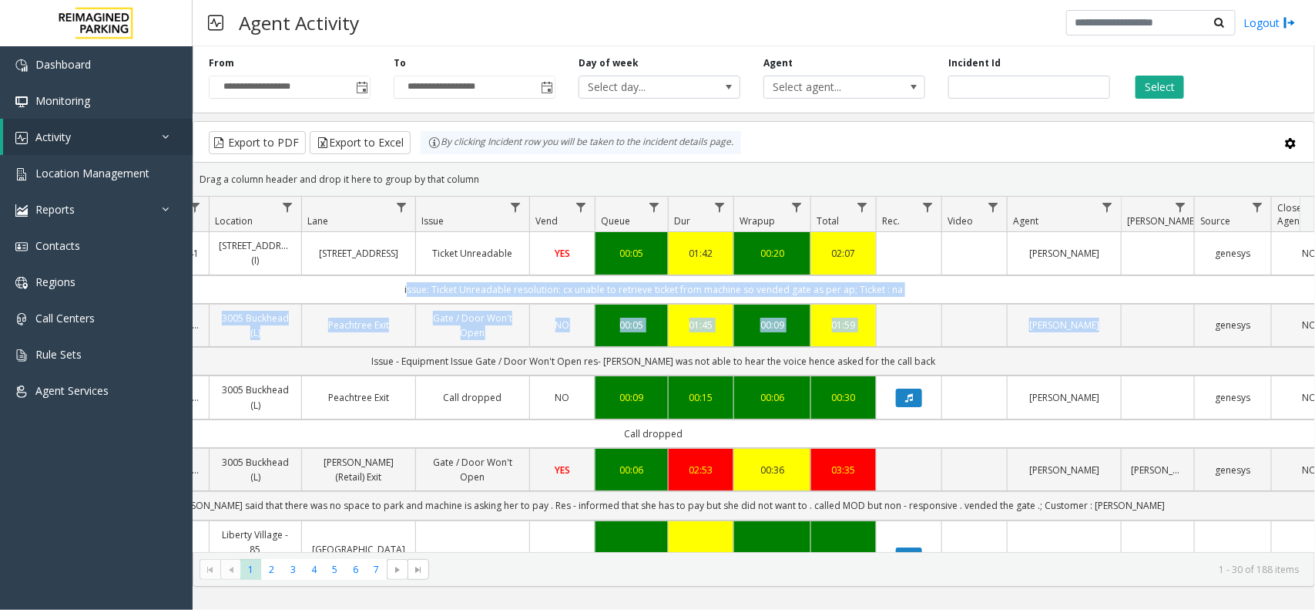
drag, startPoint x: 495, startPoint y: 291, endPoint x: 1297, endPoint y: 308, distance: 802.4
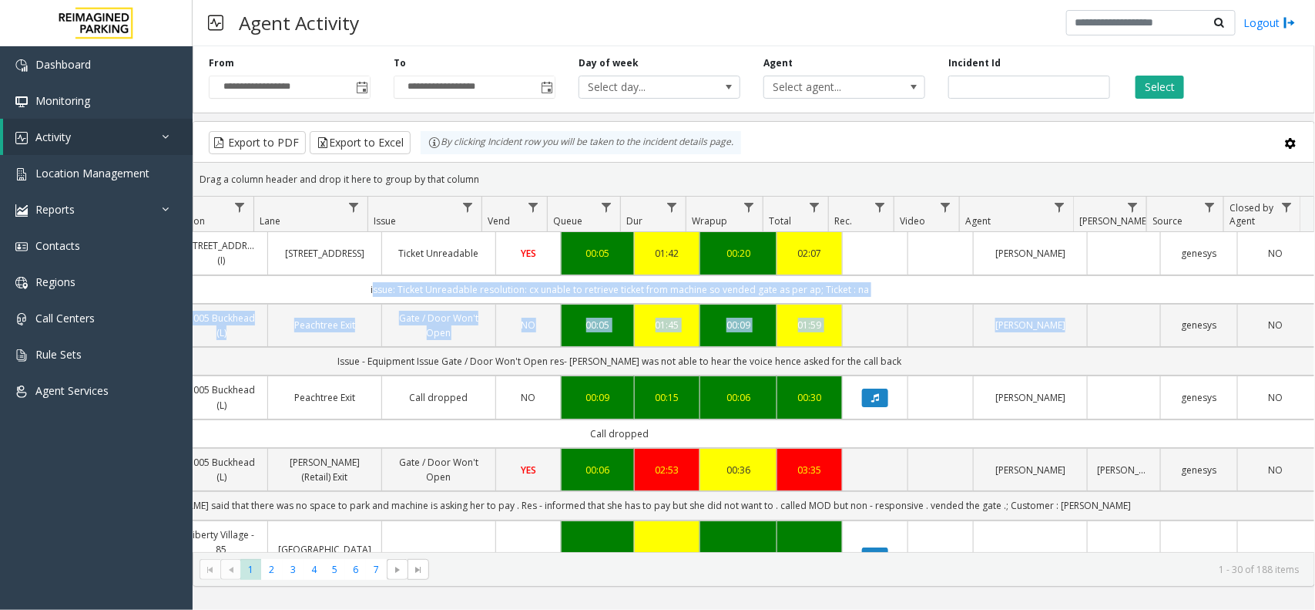
scroll to position [0, 220]
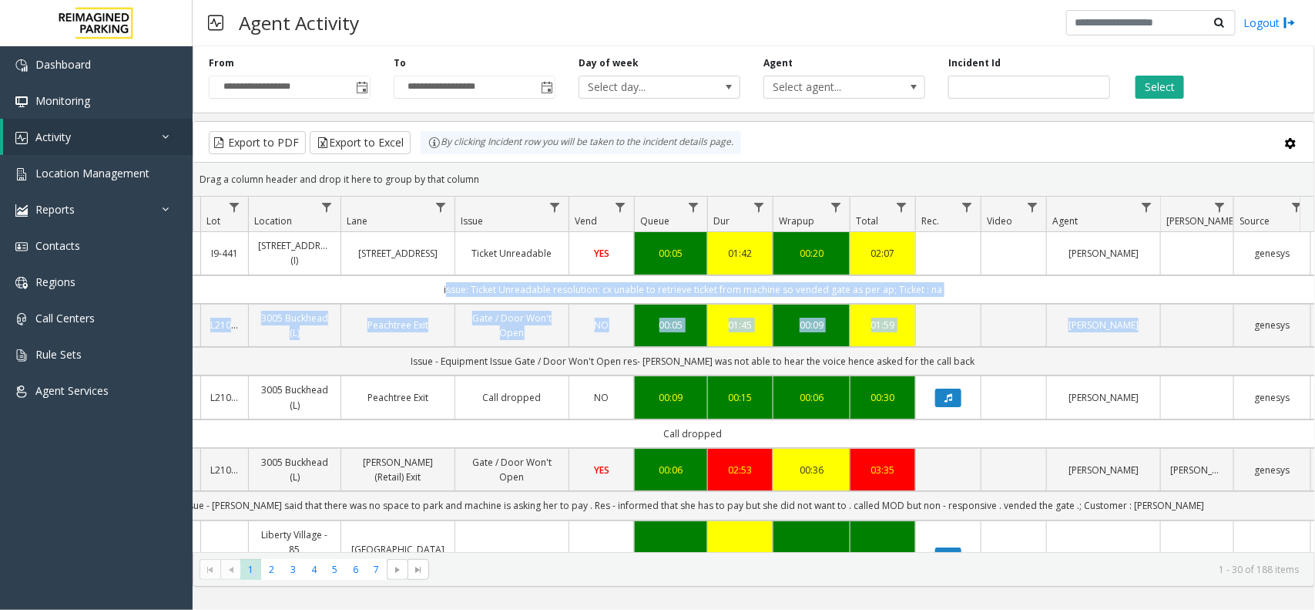
click at [973, 298] on td "issue: Ticket Unreadable resolution: cx unable to retrieve ticket from machine …" at bounding box center [692, 289] width 1389 height 29
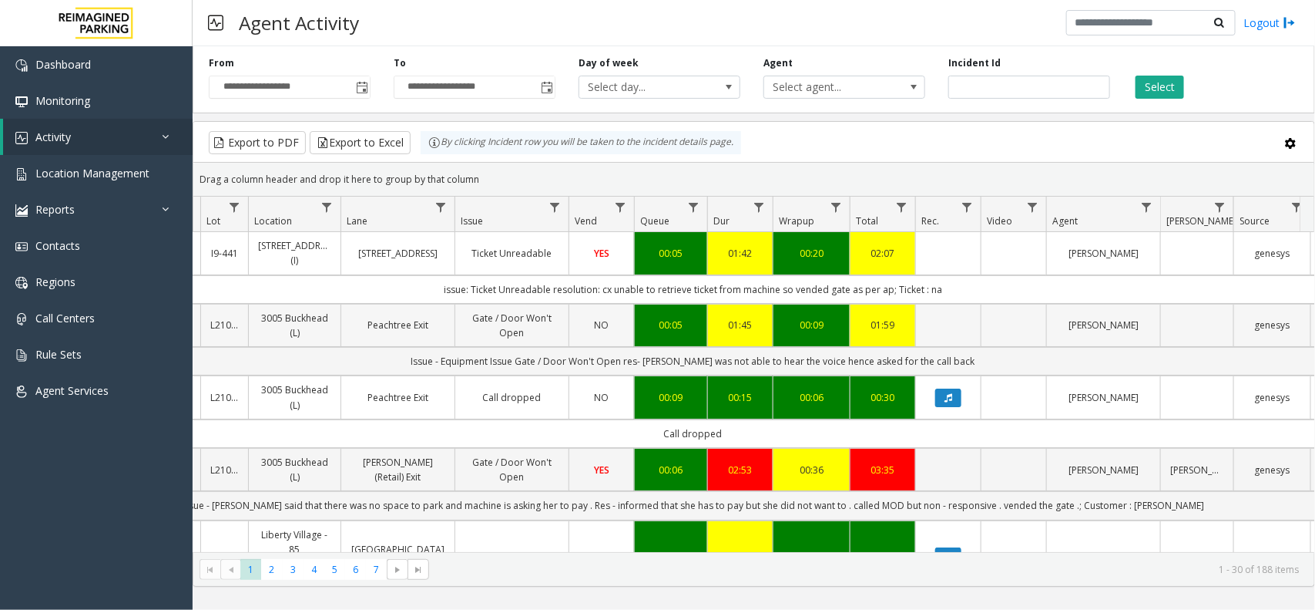
drag, startPoint x: 969, startPoint y: 291, endPoint x: 452, endPoint y: 308, distance: 518.2
click at [416, 290] on td "issue: Ticket Unreadable resolution: cx unable to retrieve ticket from machine …" at bounding box center [692, 289] width 1389 height 29
drag, startPoint x: 651, startPoint y: 286, endPoint x: 949, endPoint y: 284, distance: 297.5
click at [949, 284] on td "issue: Ticket Unreadable resolution: cx unable to retrieve ticket from machine …" at bounding box center [692, 289] width 1389 height 29
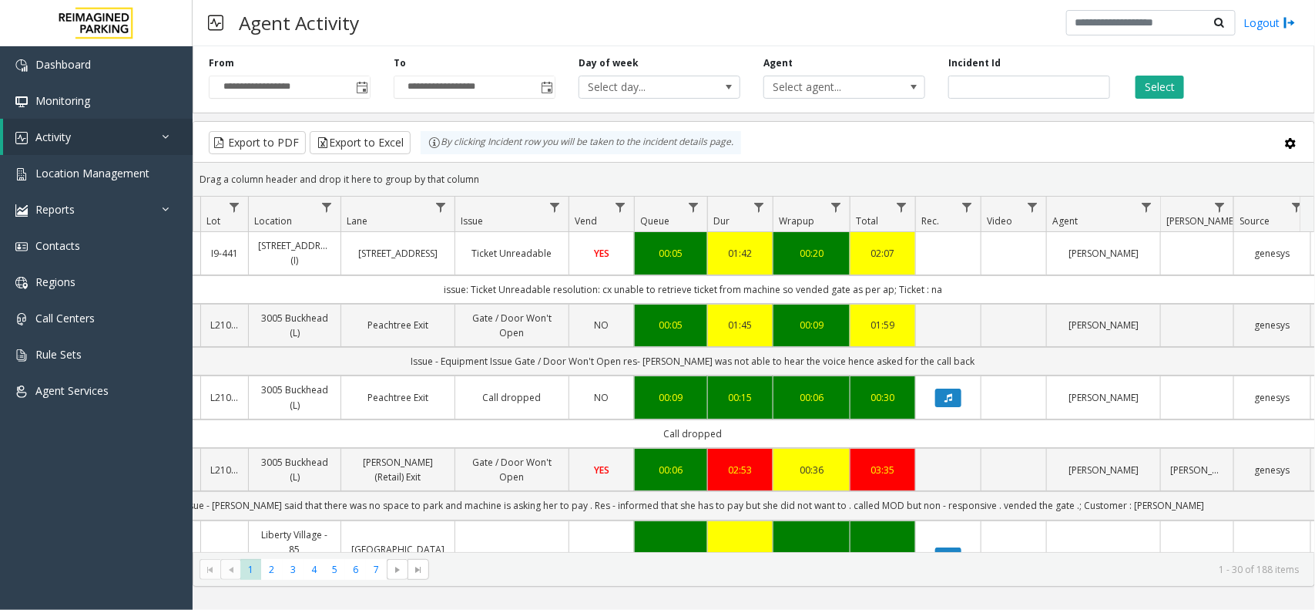
click at [949, 284] on td "issue: Ticket Unreadable resolution: cx unable to retrieve ticket from machine …" at bounding box center [692, 289] width 1389 height 29
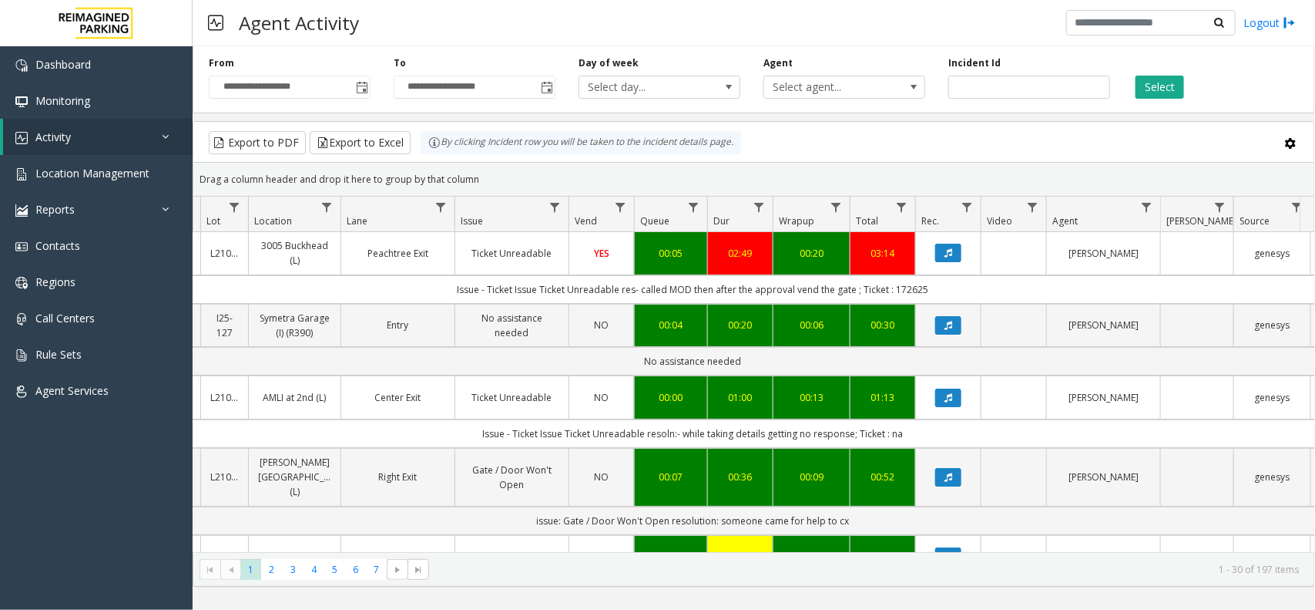
drag, startPoint x: 932, startPoint y: 291, endPoint x: 418, endPoint y: 287, distance: 514.0
click at [418, 287] on td "Issue - Ticket Issue Ticket Unreadable res- called MOD then after the approval …" at bounding box center [692, 289] width 1389 height 29
drag, startPoint x: 468, startPoint y: 294, endPoint x: 945, endPoint y: 275, distance: 477.4
click at [945, 275] on td "Issue - Ticket Issue Ticket Unreadable res- called MOD then after the approval …" at bounding box center [692, 289] width 1389 height 29
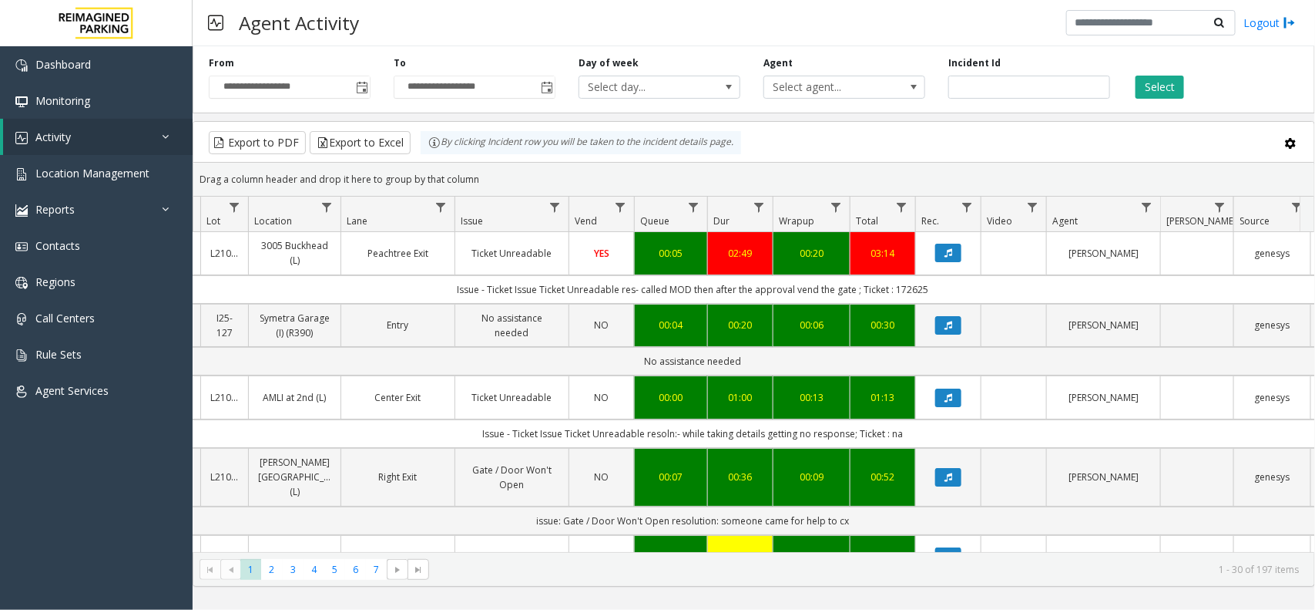
click at [943, 285] on td "Issue - Ticket Issue Ticket Unreadable res- called MOD then after the approval …" at bounding box center [692, 289] width 1389 height 29
drag, startPoint x: 942, startPoint y: 291, endPoint x: 386, endPoint y: 297, distance: 555.7
click at [386, 297] on td "Issue - Ticket Issue Ticket Unreadable res- called MOD then after the approval …" at bounding box center [692, 289] width 1389 height 29
click at [415, 283] on td "Issue - Ticket Issue Ticket Unreadable res- called MOD then after the approval …" at bounding box center [692, 289] width 1389 height 29
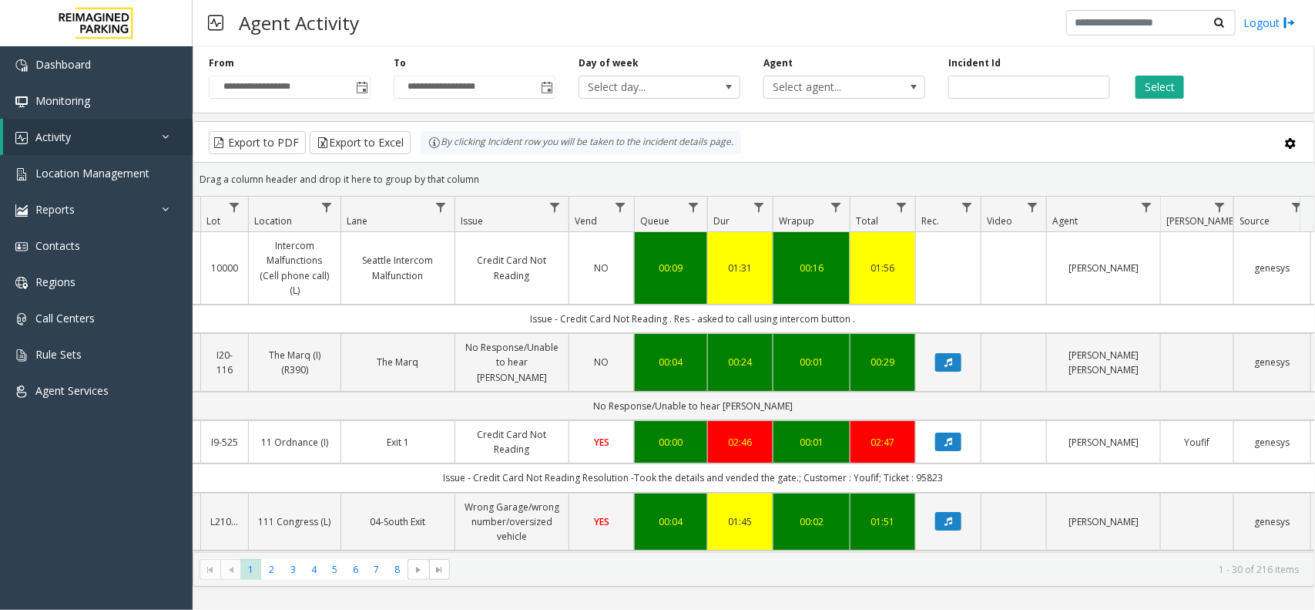
click at [609, 33] on div "Agent Activity Logout" at bounding box center [754, 23] width 1123 height 46
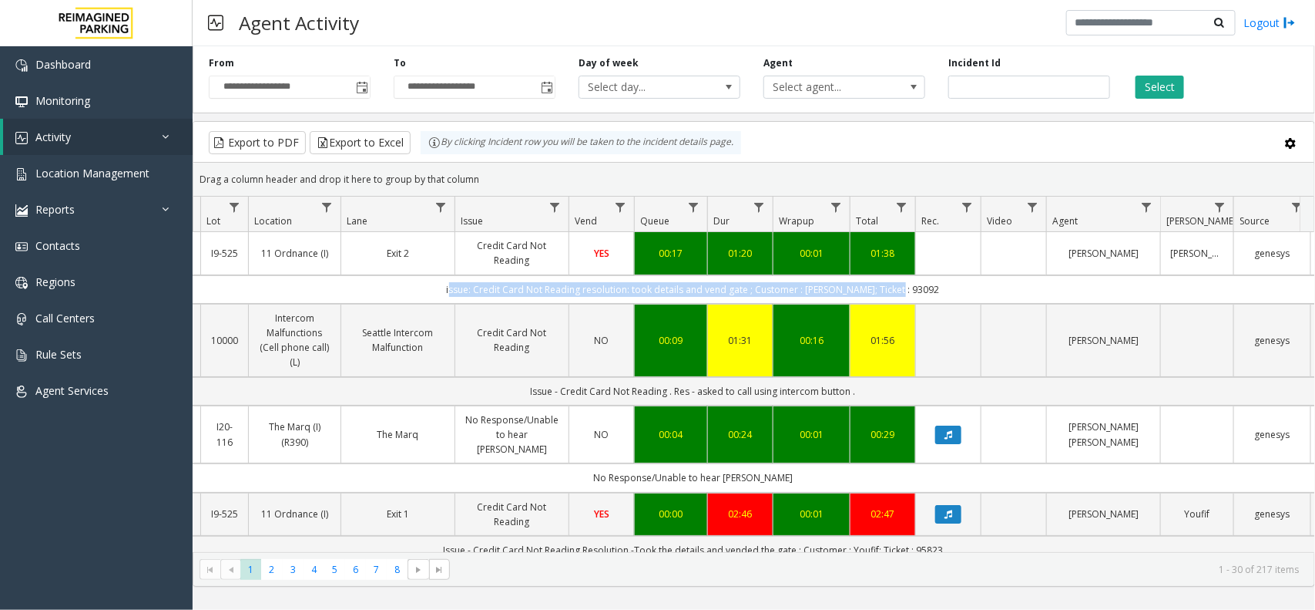
drag, startPoint x: 1017, startPoint y: 297, endPoint x: 443, endPoint y: 293, distance: 574.1
click at [447, 276] on td "issue: Credit Card Not Reading resolution: took details and vend gate ; Custome…" at bounding box center [692, 289] width 1389 height 29
click at [441, 302] on td "issue: Credit Card Not Reading resolution: took details and vend gate ; Custome…" at bounding box center [692, 289] width 1389 height 29
drag, startPoint x: 442, startPoint y: 290, endPoint x: 952, endPoint y: 298, distance: 510.2
click at [952, 298] on td "issue: Credit Card Not Reading resolution: took details and vend gate ; Custome…" at bounding box center [692, 289] width 1389 height 29
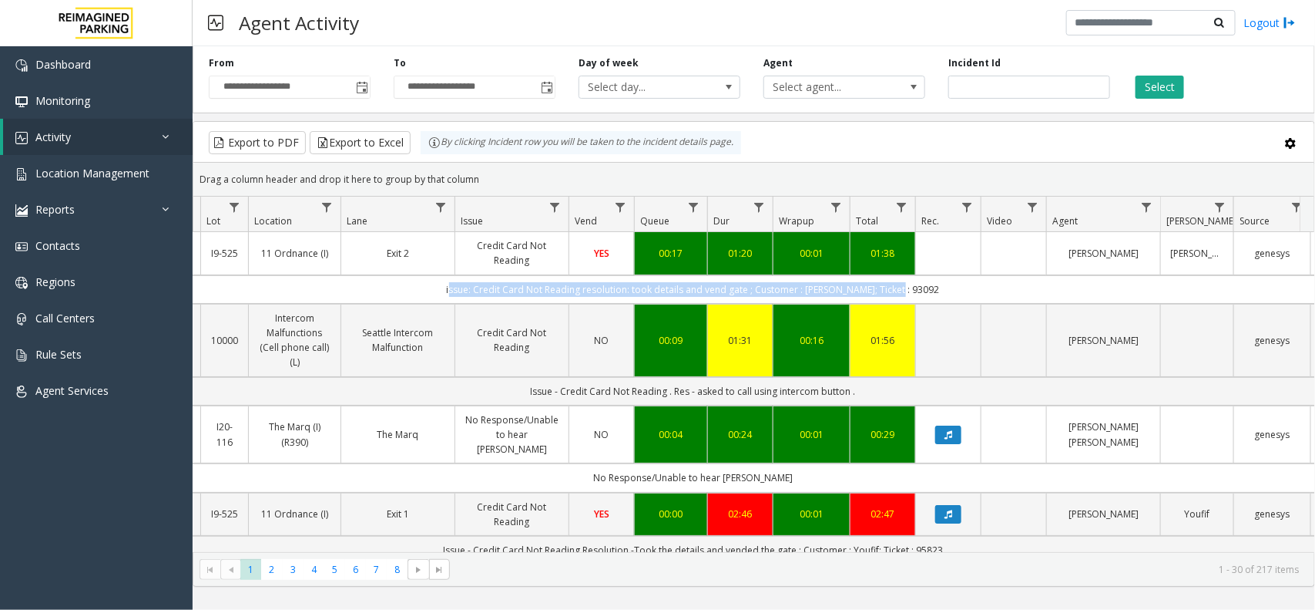
click at [952, 295] on td "issue: Credit Card Not Reading resolution: took details and vend gate ; Custome…" at bounding box center [692, 289] width 1389 height 29
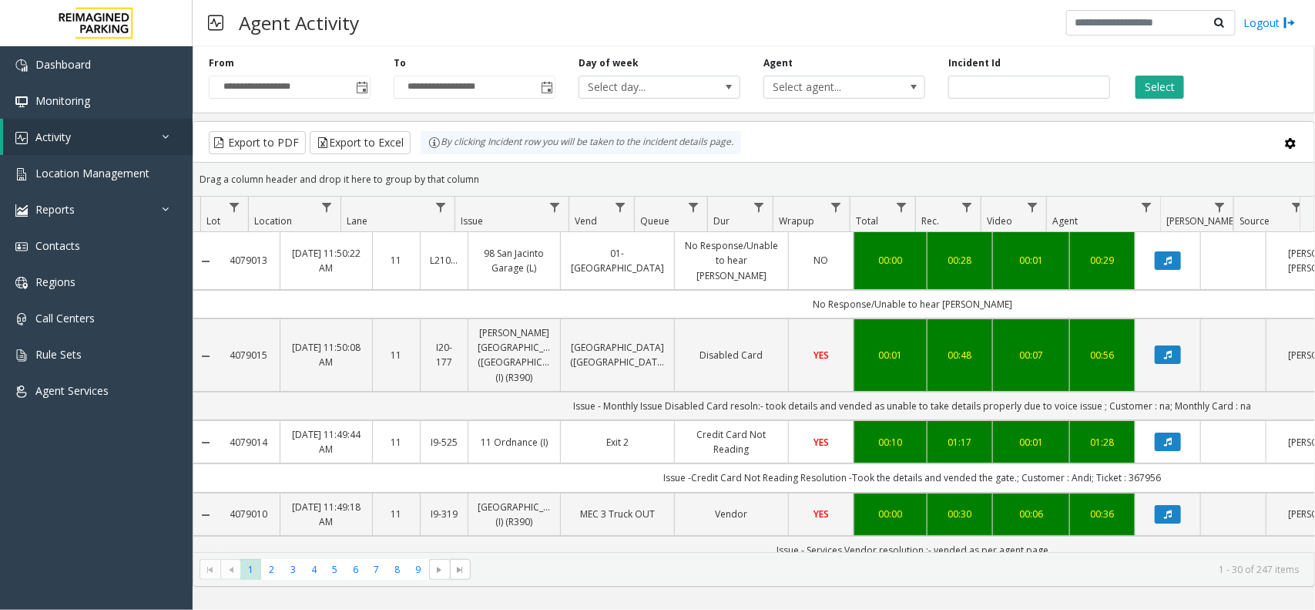
scroll to position [0, 220]
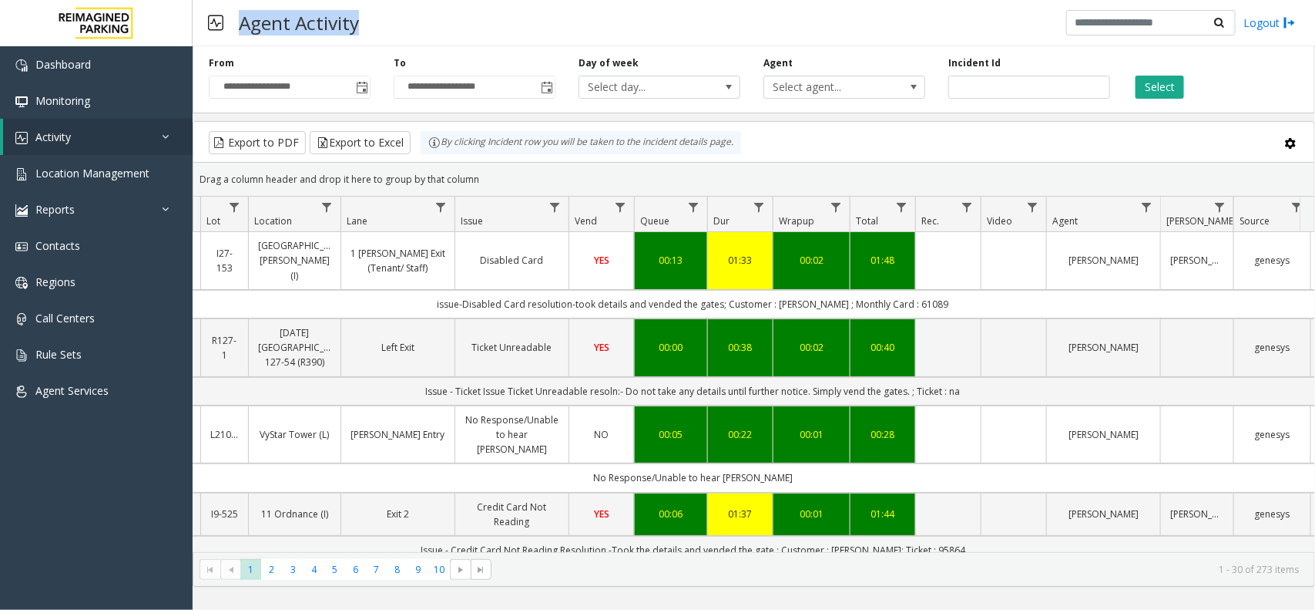
drag, startPoint x: 237, startPoint y: 17, endPoint x: 430, endPoint y: 29, distance: 193.8
click at [430, 29] on div "Agent Activity Logout" at bounding box center [754, 23] width 1123 height 46
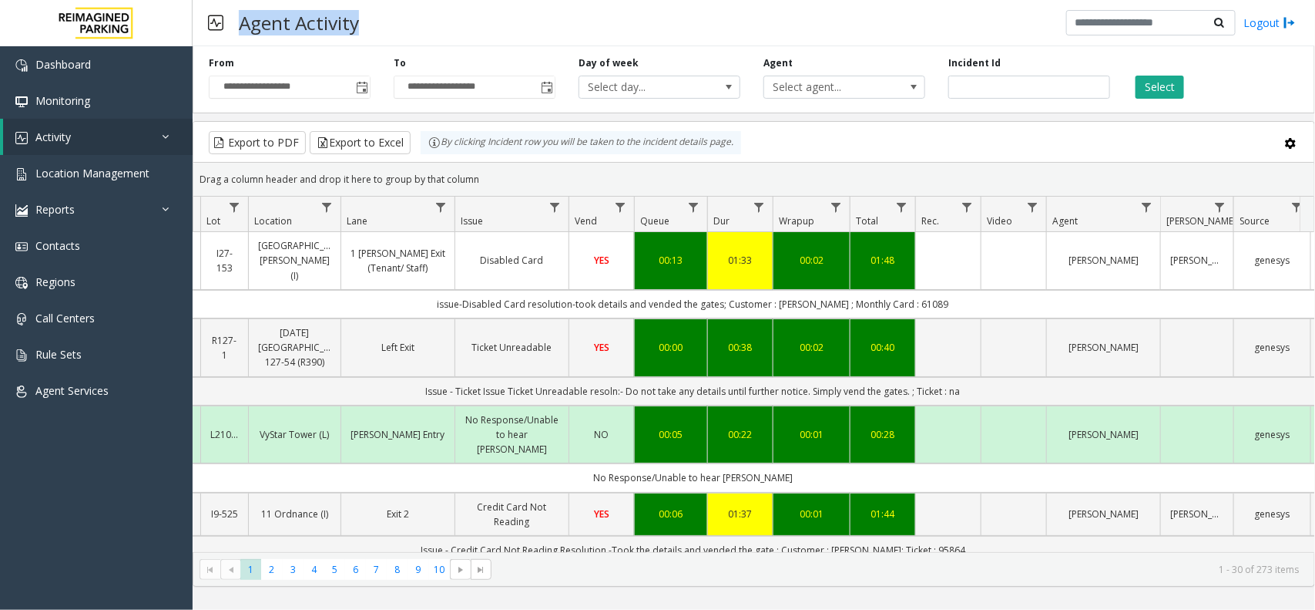
drag, startPoint x: 240, startPoint y: 24, endPoint x: 460, endPoint y: 32, distance: 220.5
click at [460, 32] on div "Agent Activity Logout" at bounding box center [754, 23] width 1123 height 46
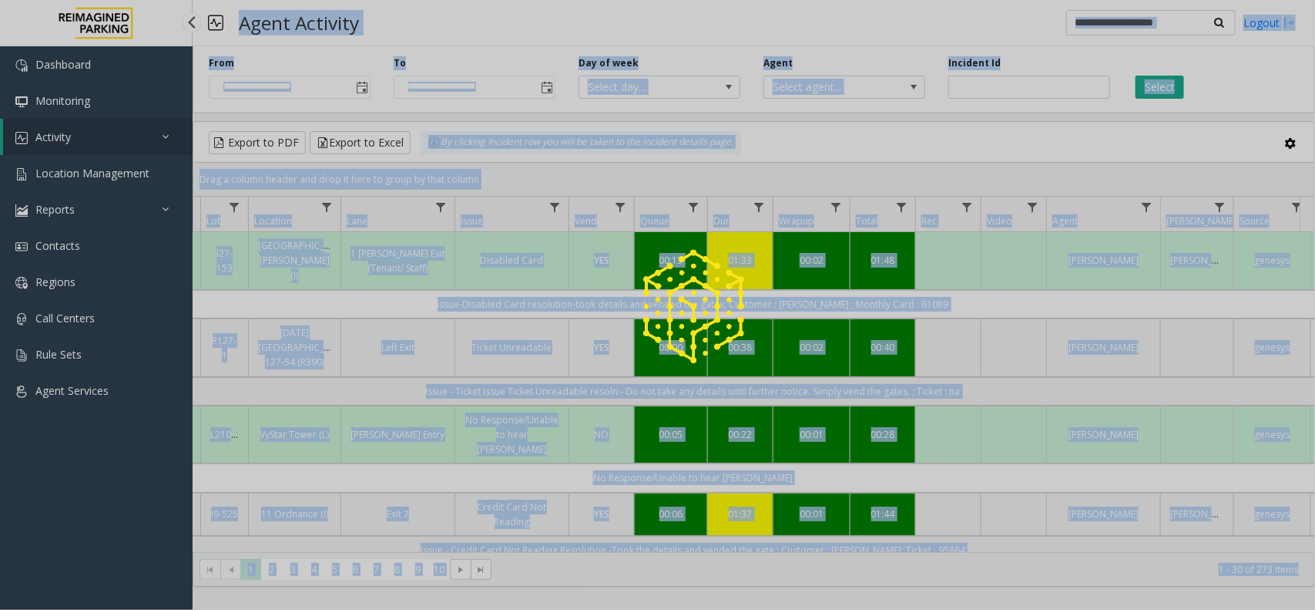
drag, startPoint x: 240, startPoint y: 19, endPoint x: 318, endPoint y: 32, distance: 78.8
click at [514, 29] on app-root "**********" at bounding box center [657, 305] width 1315 height 610
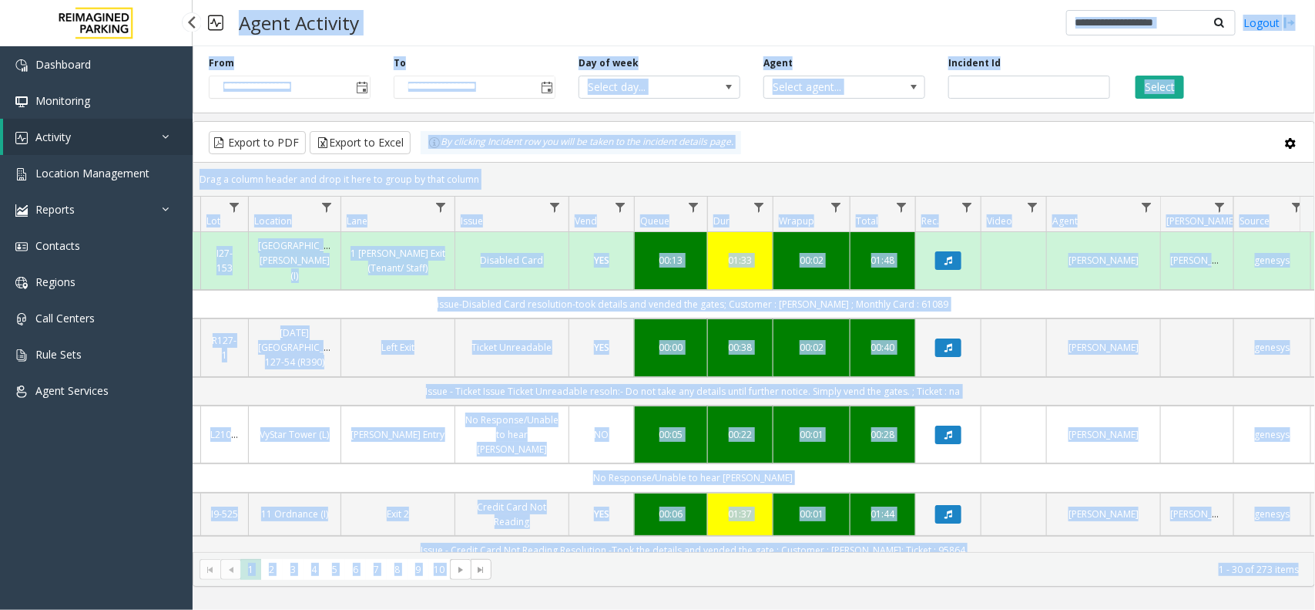
click at [522, 24] on div "Agent Activity Logout" at bounding box center [754, 23] width 1123 height 46
click at [672, 62] on div "Day of week Select day..." at bounding box center [659, 77] width 185 height 42
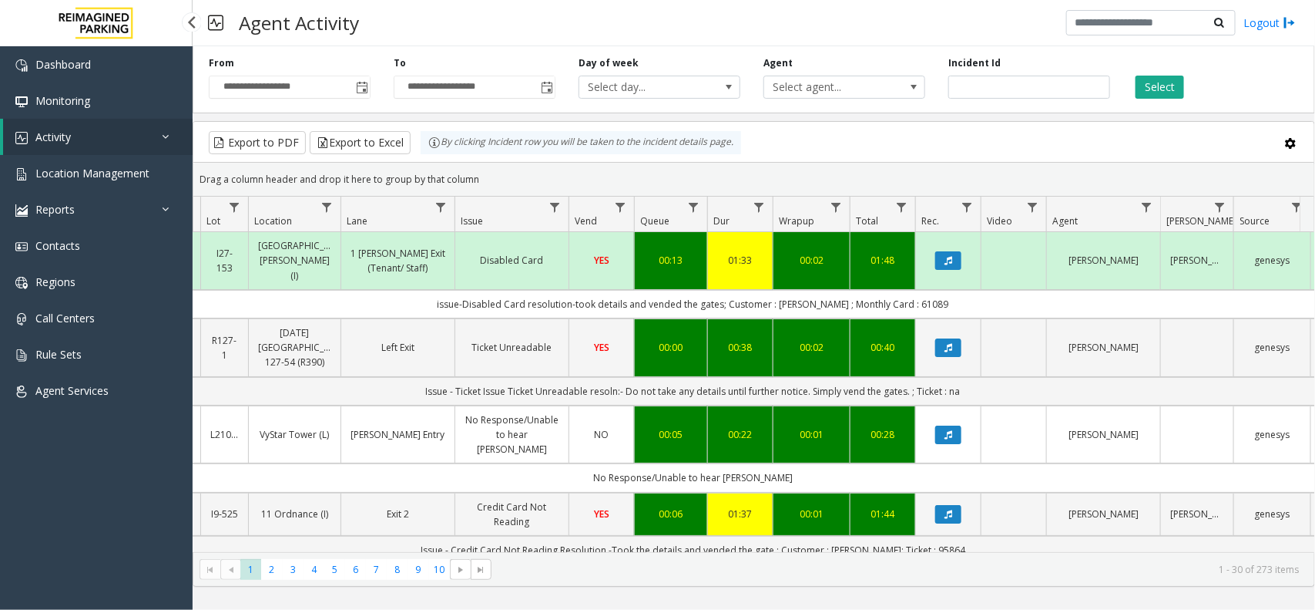
click at [672, 62] on div "Day of week Select day..." at bounding box center [659, 77] width 185 height 42
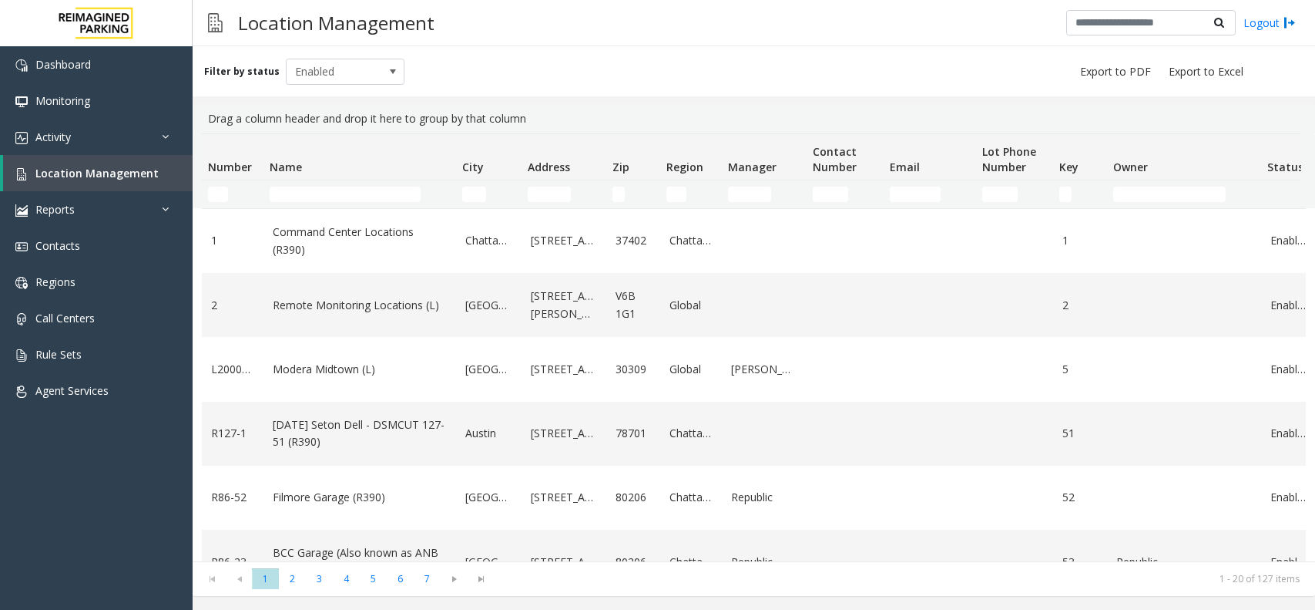
click at [324, 197] on input "Name Filter" at bounding box center [345, 193] width 151 height 15
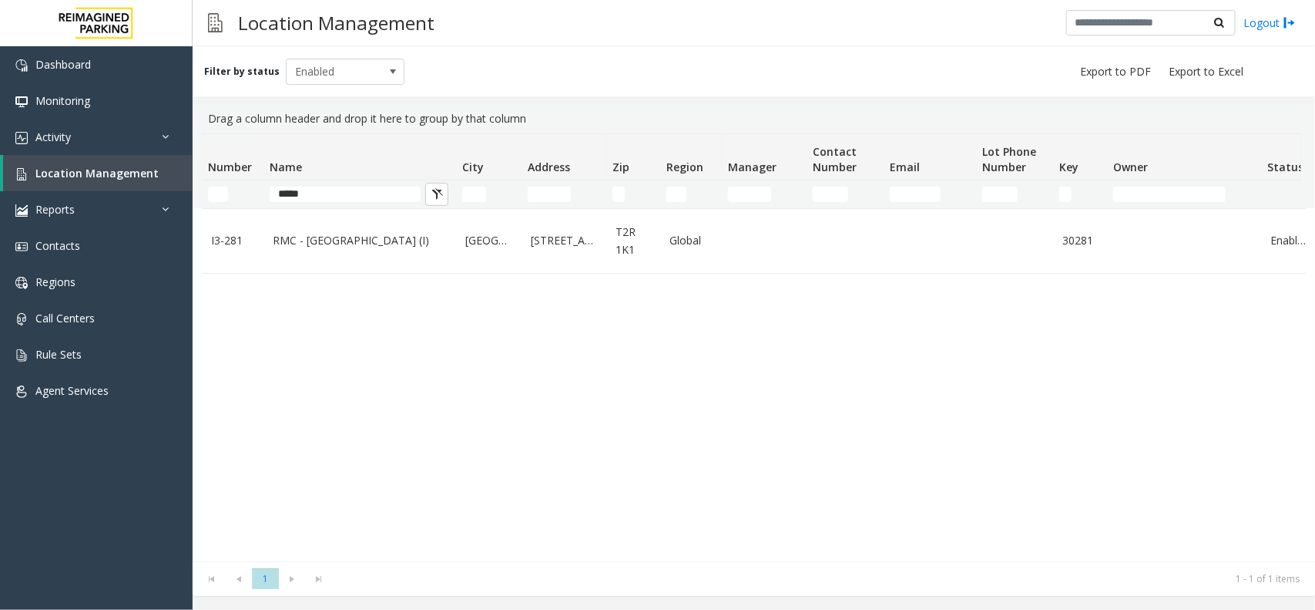
type input "*****"
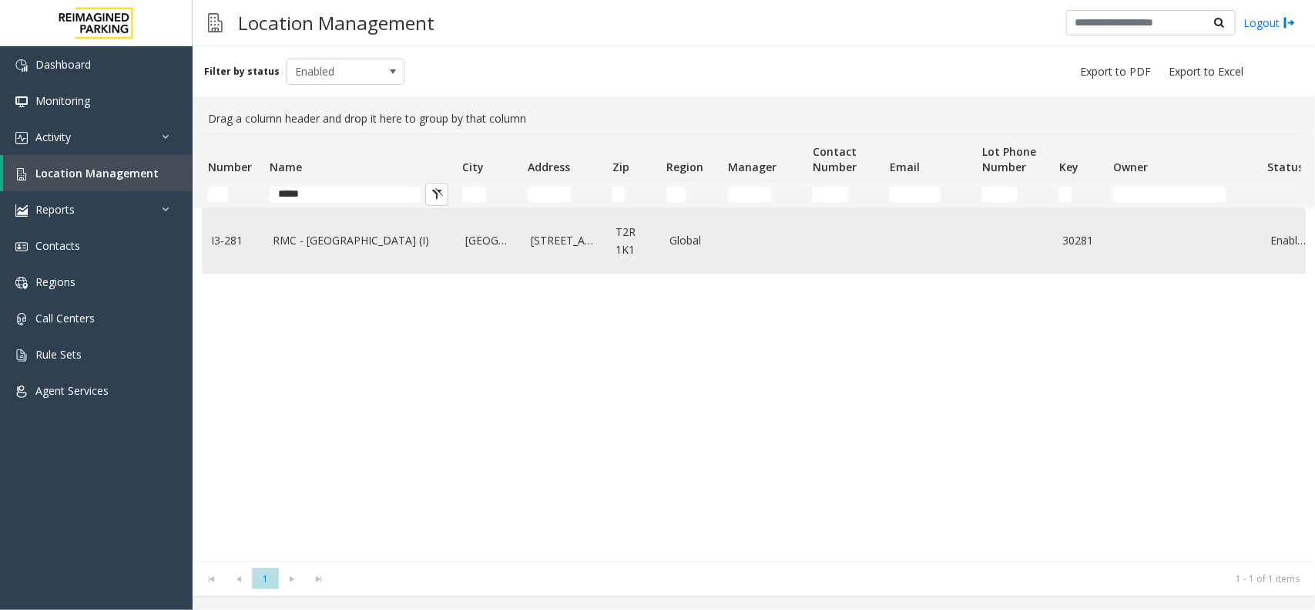
click at [480, 227] on td "[GEOGRAPHIC_DATA]" at bounding box center [489, 241] width 66 height 64
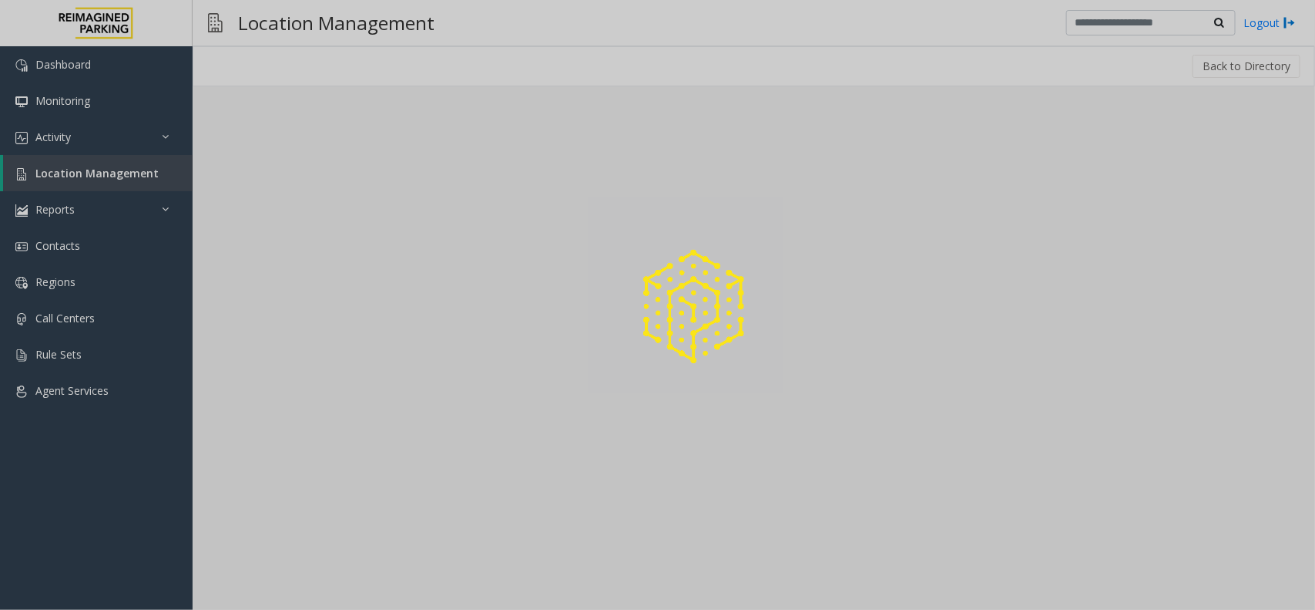
click at [480, 227] on div at bounding box center [657, 305] width 1315 height 610
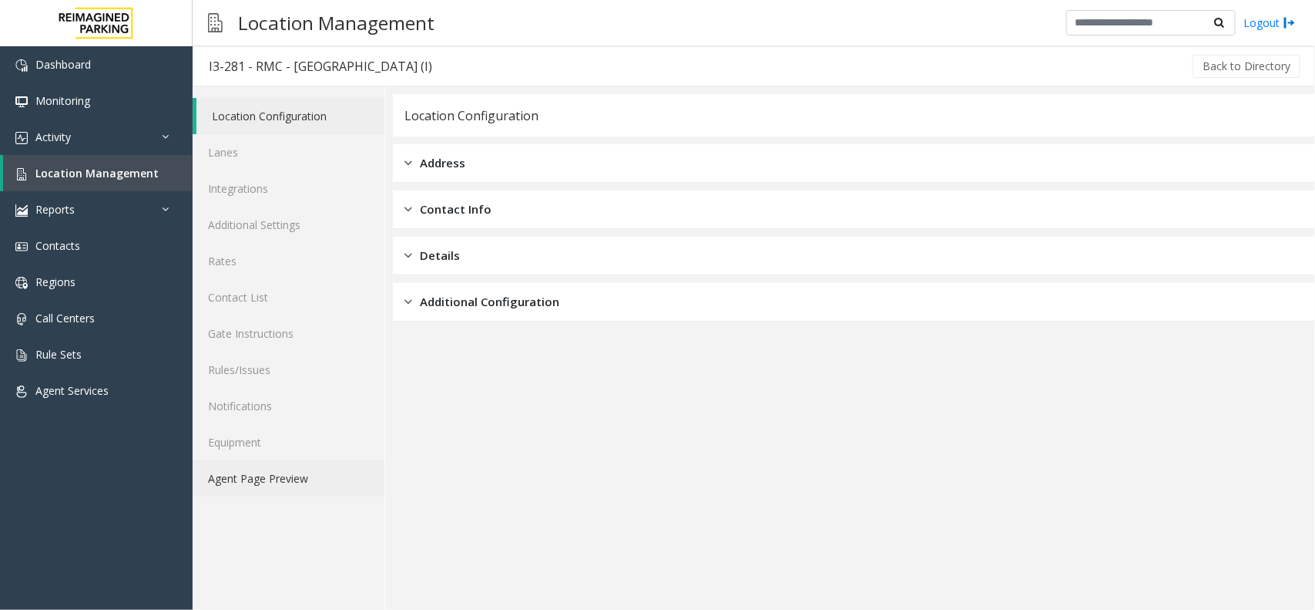
click at [280, 472] on link "Agent Page Preview" at bounding box center [289, 478] width 192 height 36
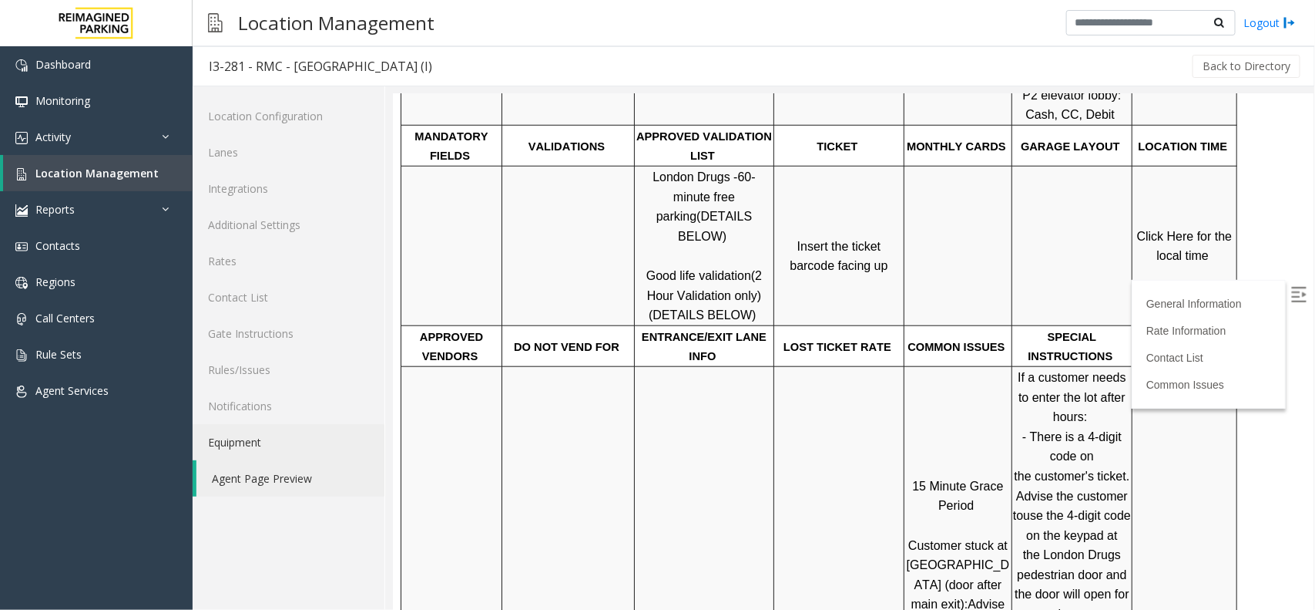
scroll to position [578, 0]
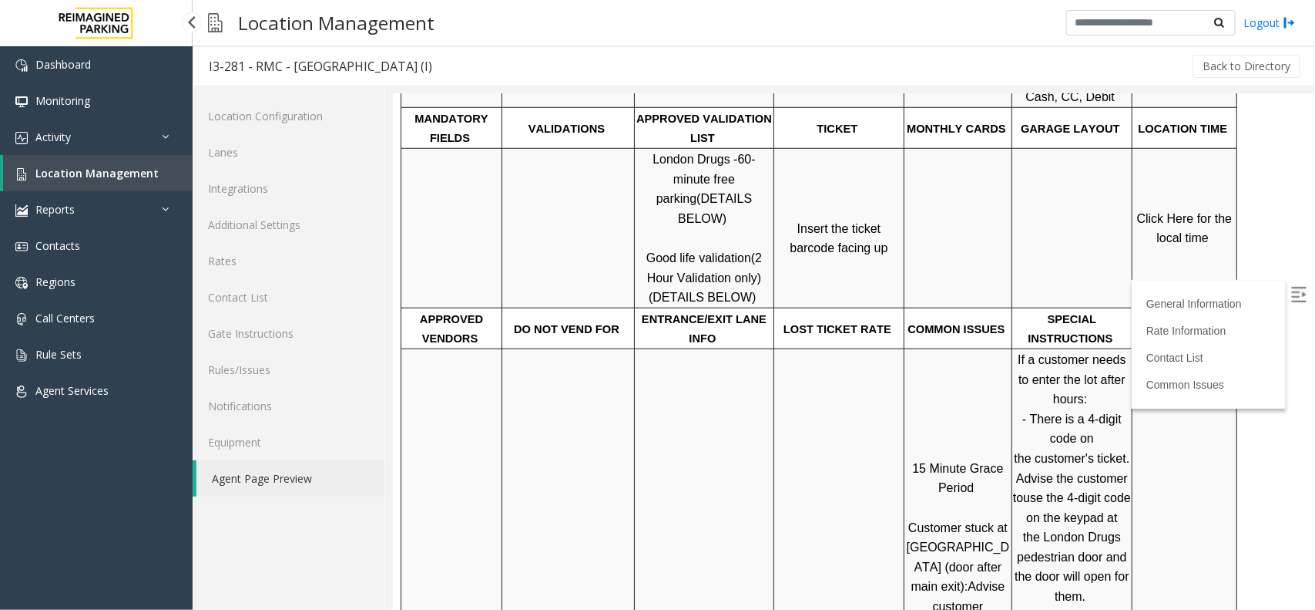
click at [79, 173] on span "Location Management" at bounding box center [96, 173] width 123 height 15
